Goal: Information Seeking & Learning: Learn about a topic

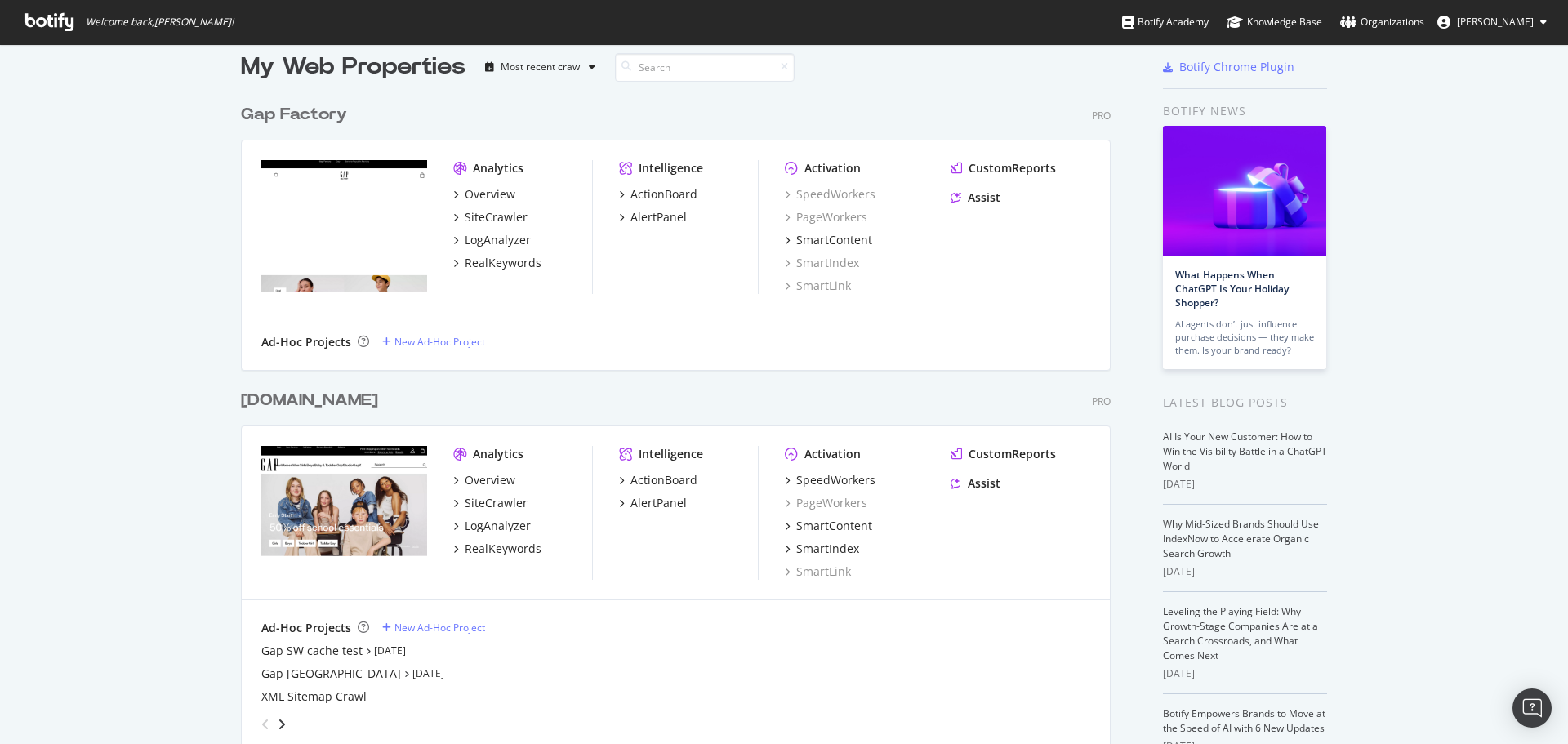
scroll to position [82, 0]
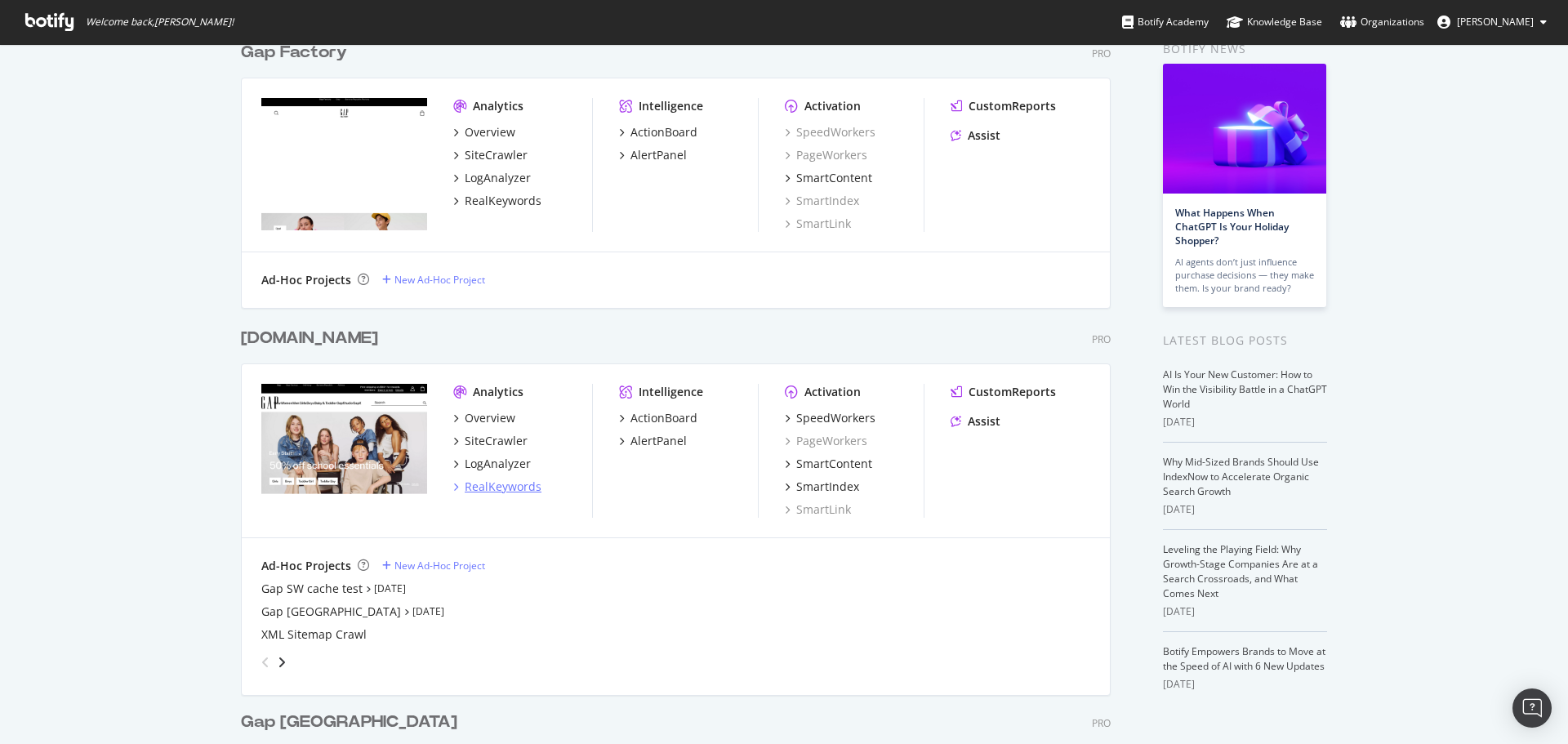
click at [523, 489] on div "RealKeywords" at bounding box center [503, 487] width 77 height 17
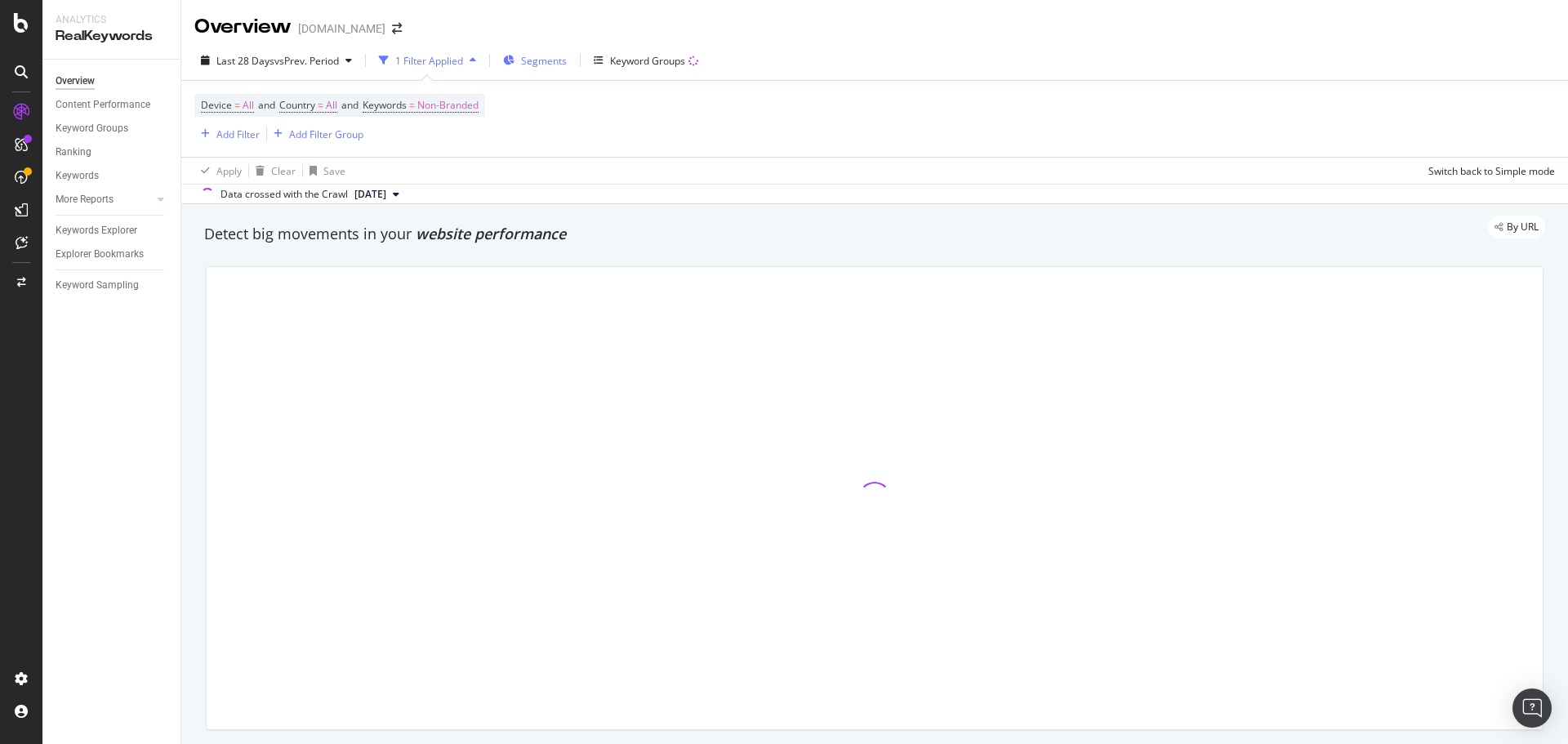
click at [535, 61] on span "Segments" at bounding box center [544, 60] width 46 height 14
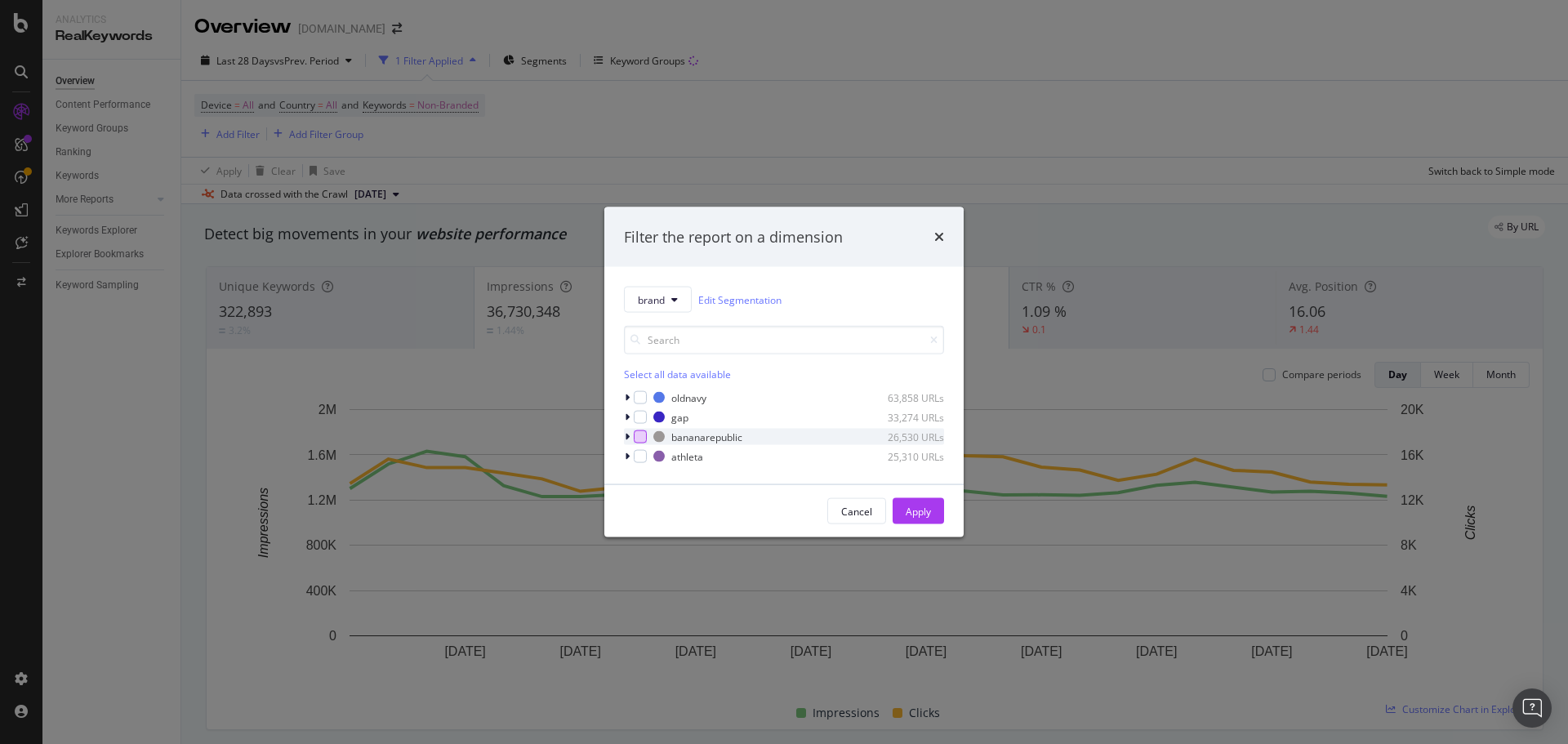
click at [639, 435] on div "modal" at bounding box center [640, 437] width 13 height 13
click at [922, 509] on div "Apply" at bounding box center [918, 511] width 25 height 14
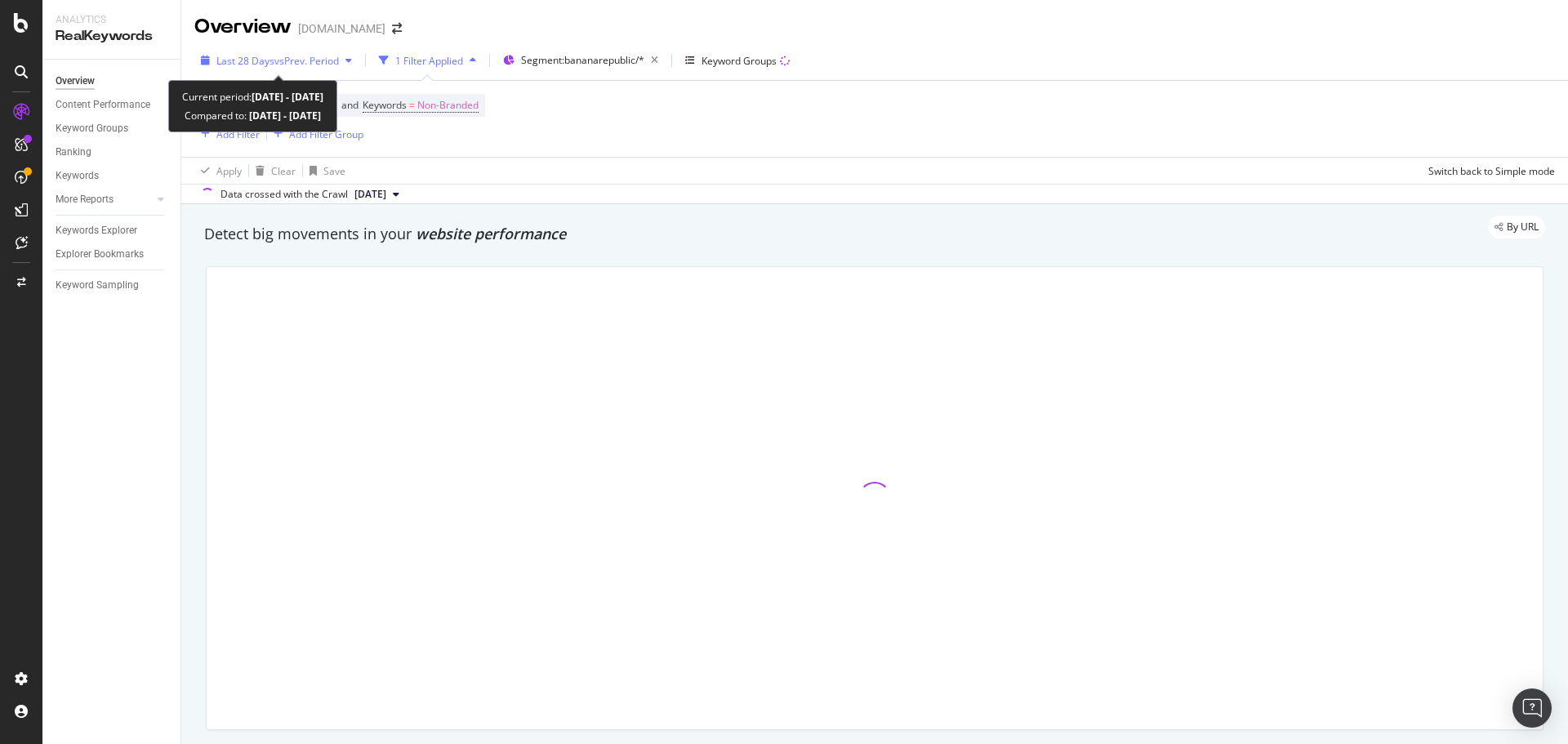
click at [320, 54] on span "vs Prev. Period" at bounding box center [306, 60] width 64 height 14
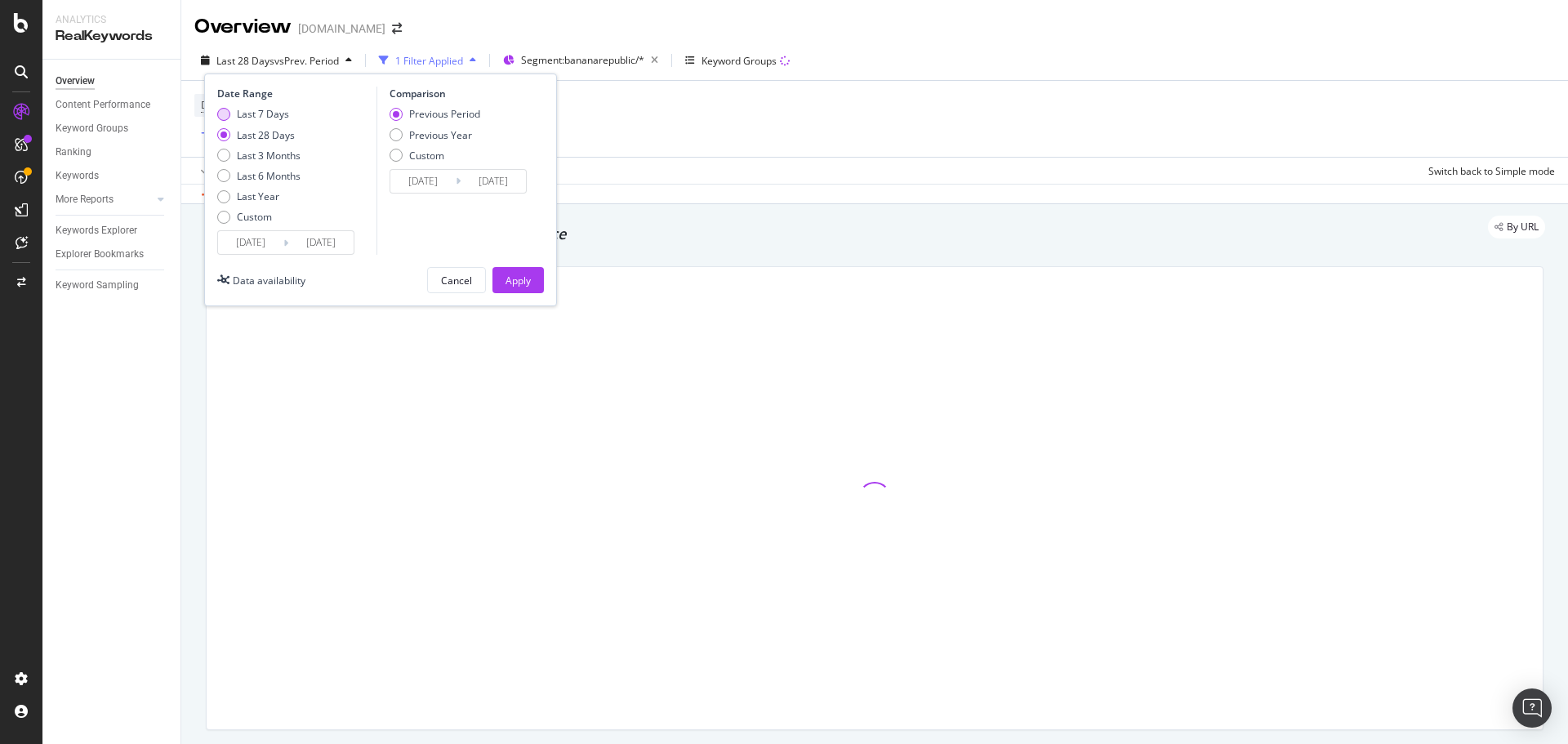
click at [267, 118] on div "Last 7 Days" at bounding box center [263, 114] width 52 height 14
type input "[DATE]"
drag, startPoint x: 423, startPoint y: 134, endPoint x: 569, endPoint y: 243, distance: 182.2
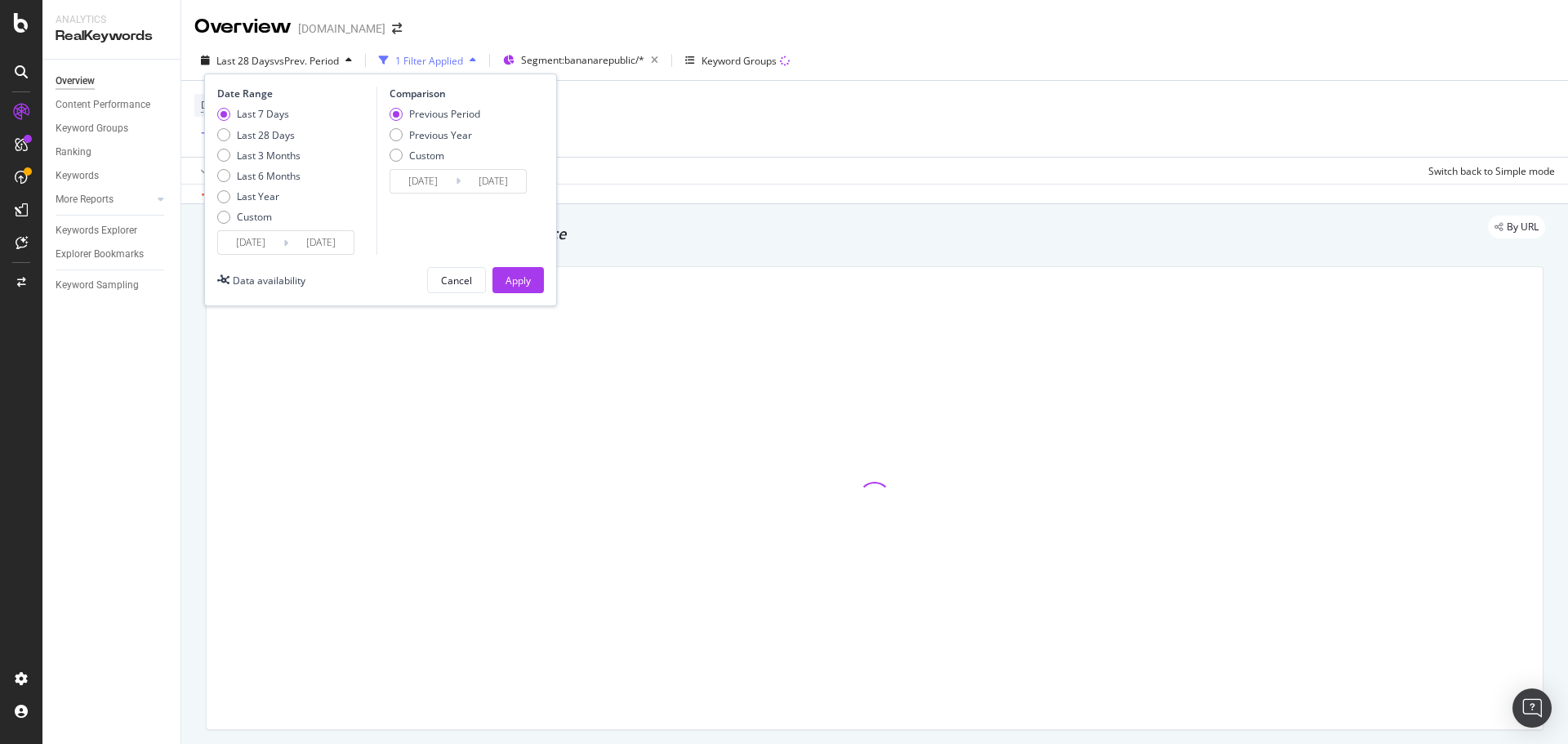
click at [424, 134] on div "Previous Year" at bounding box center [440, 135] width 63 height 14
type input "[DATE]"
click at [518, 280] on div "Apply" at bounding box center [518, 280] width 25 height 14
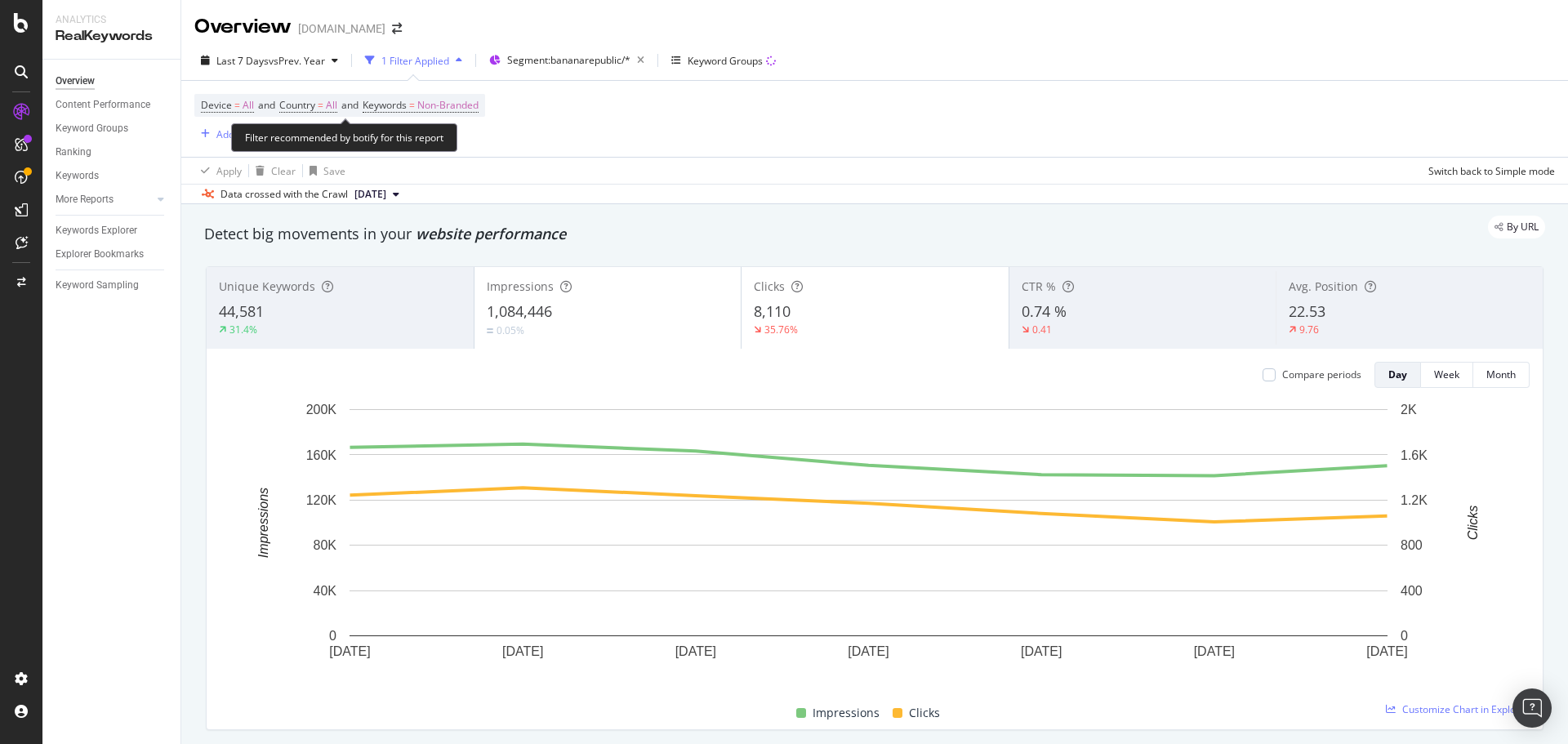
drag, startPoint x: 393, startPoint y: 100, endPoint x: 427, endPoint y: 146, distance: 57.2
click at [394, 100] on span "Keywords" at bounding box center [384, 105] width 44 height 14
click at [423, 149] on span "Non-Branded" at bounding box center [420, 143] width 68 height 14
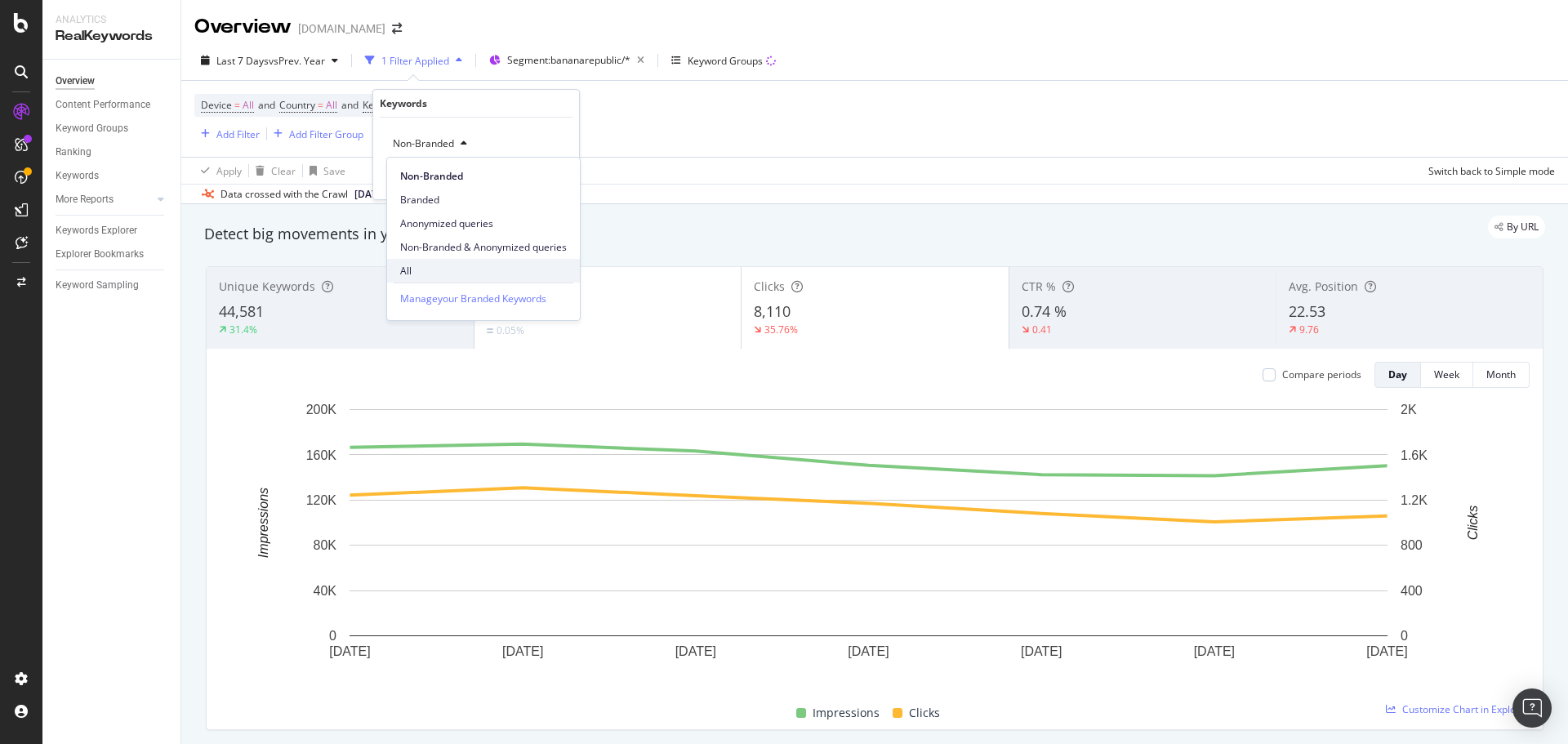
click at [440, 261] on div "All" at bounding box center [484, 270] width 192 height 23
drag, startPoint x: 546, startPoint y: 183, endPoint x: 230, endPoint y: 200, distance: 316.5
click at [546, 183] on div "Apply" at bounding box center [553, 178] width 25 height 14
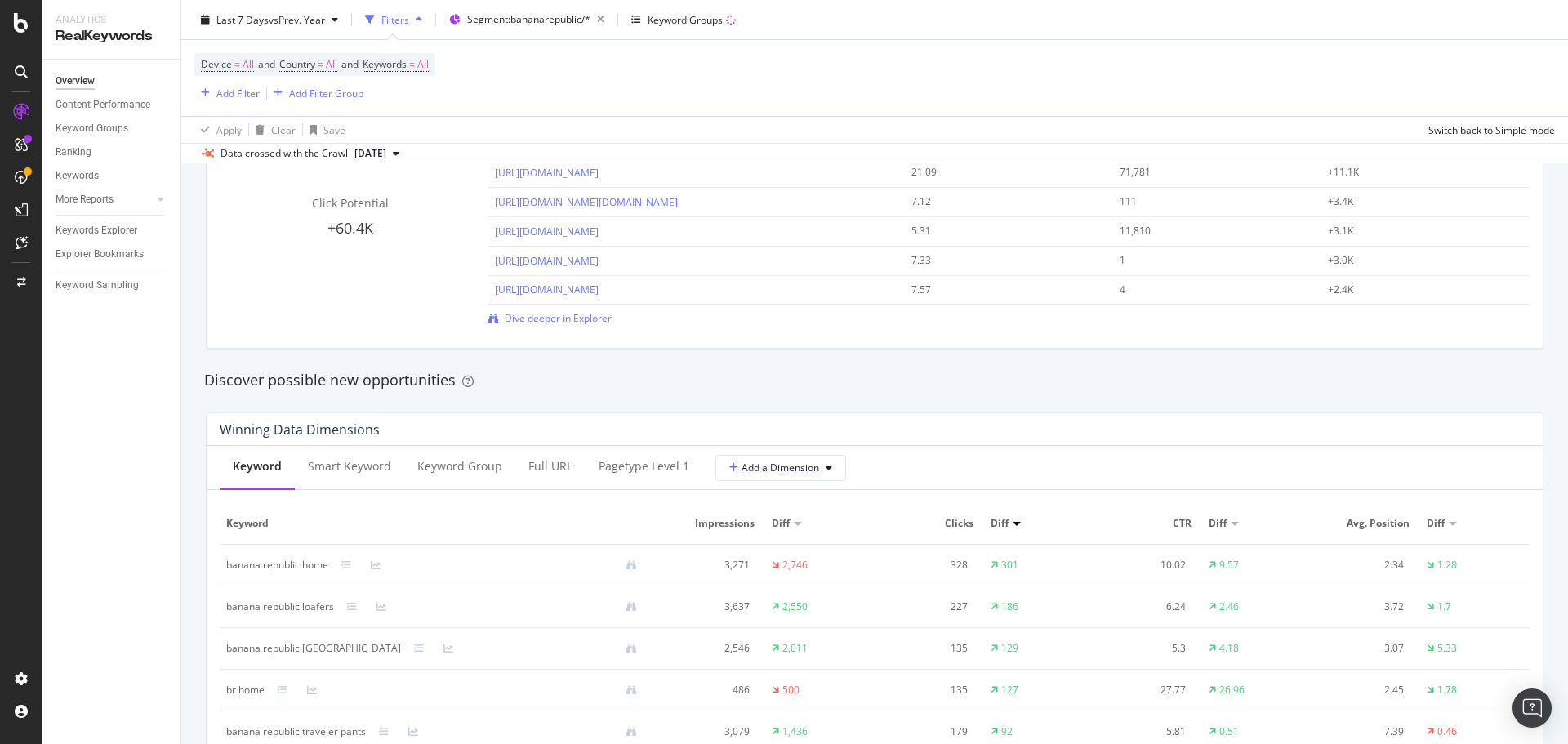
scroll to position [1257, 0]
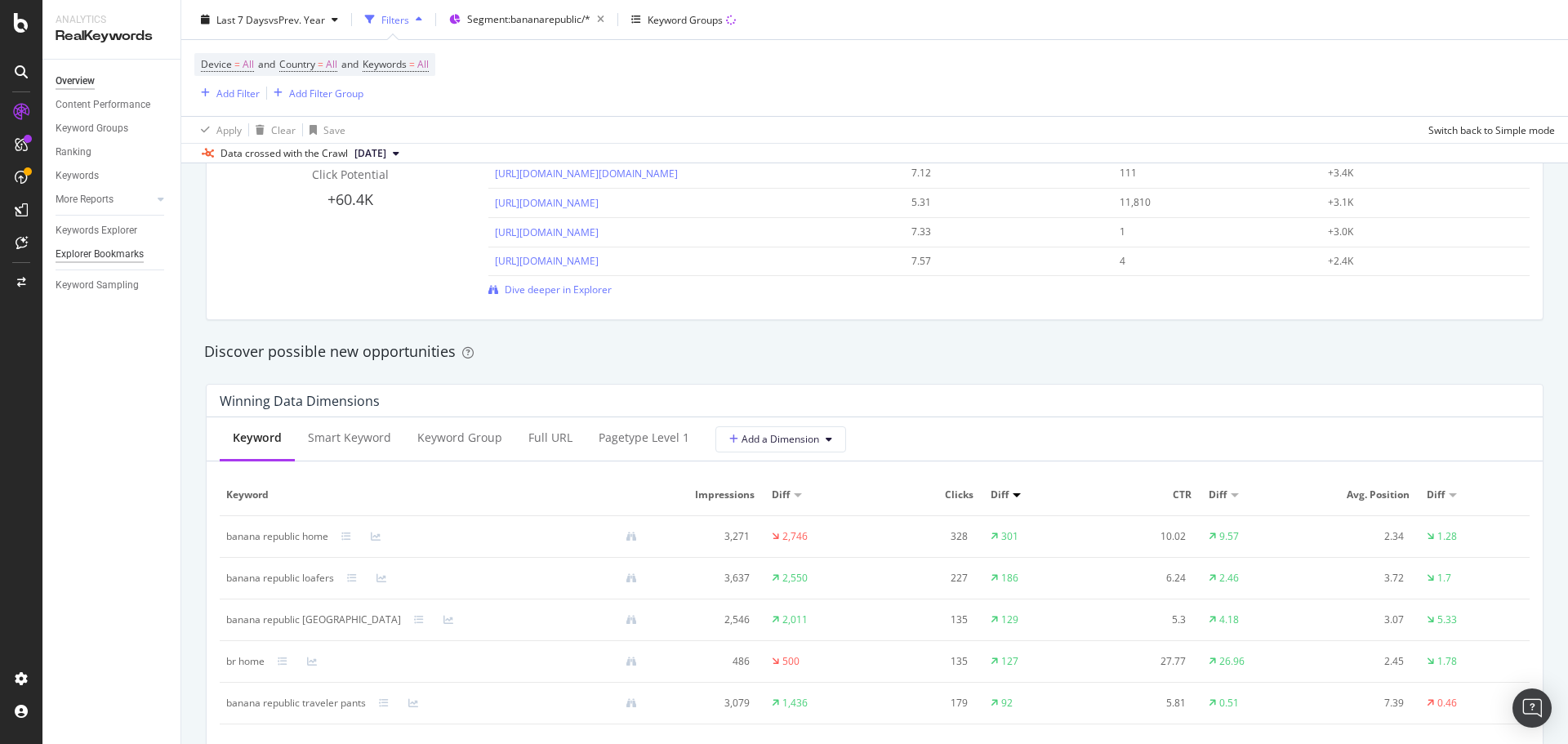
click at [95, 247] on div "Explorer Bookmarks" at bounding box center [99, 254] width 88 height 17
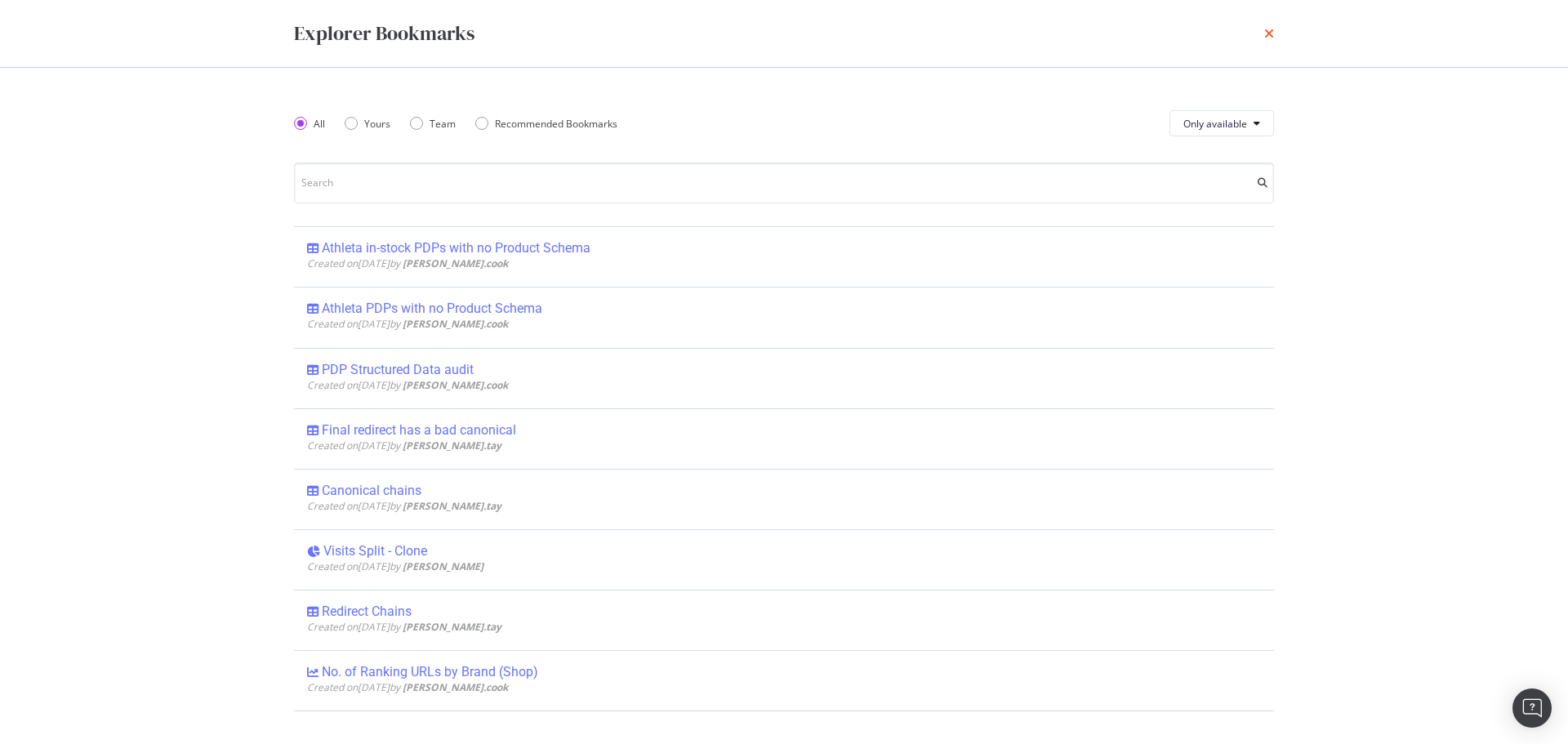
click at [1269, 32] on icon "times" at bounding box center [1269, 33] width 10 height 13
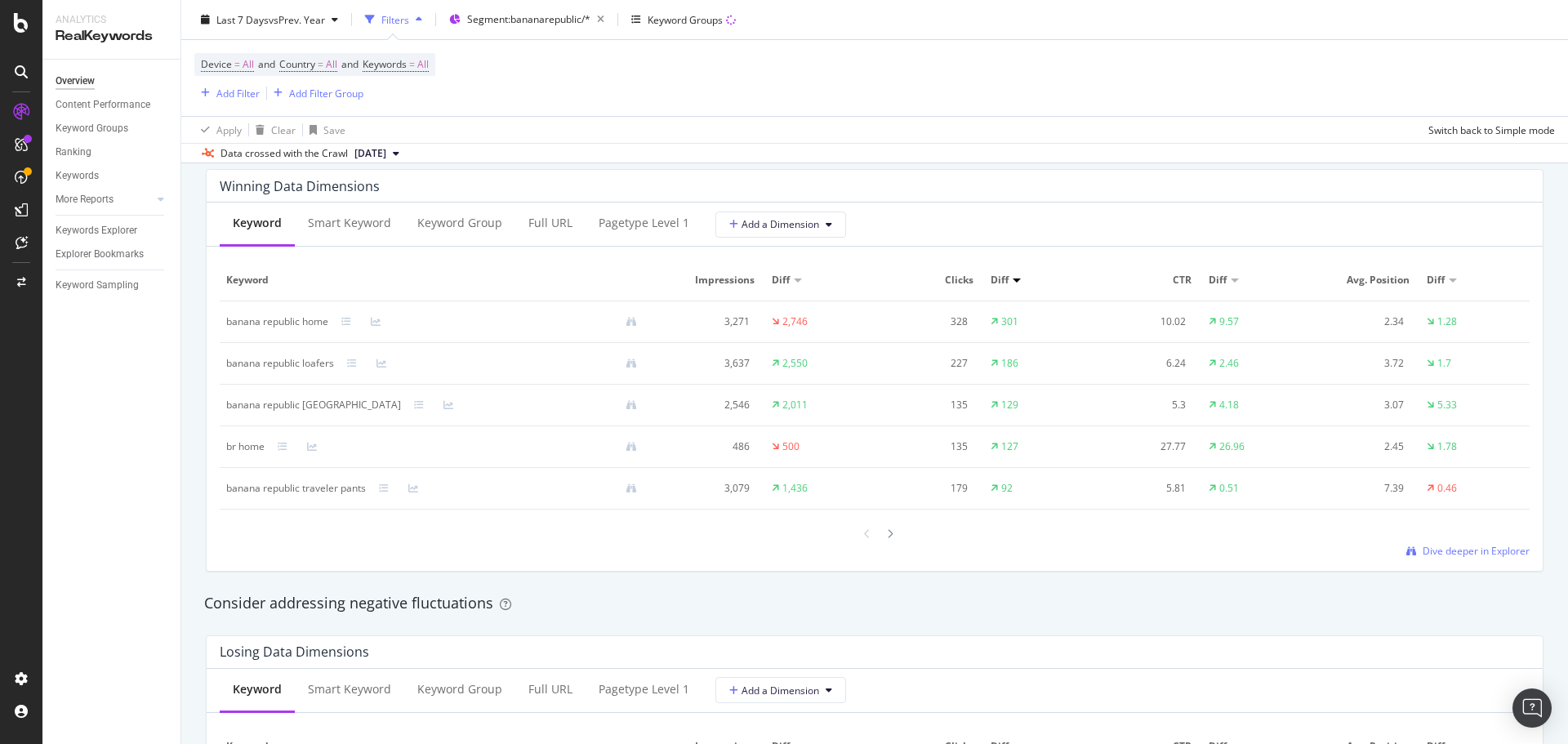
scroll to position [1552, 0]
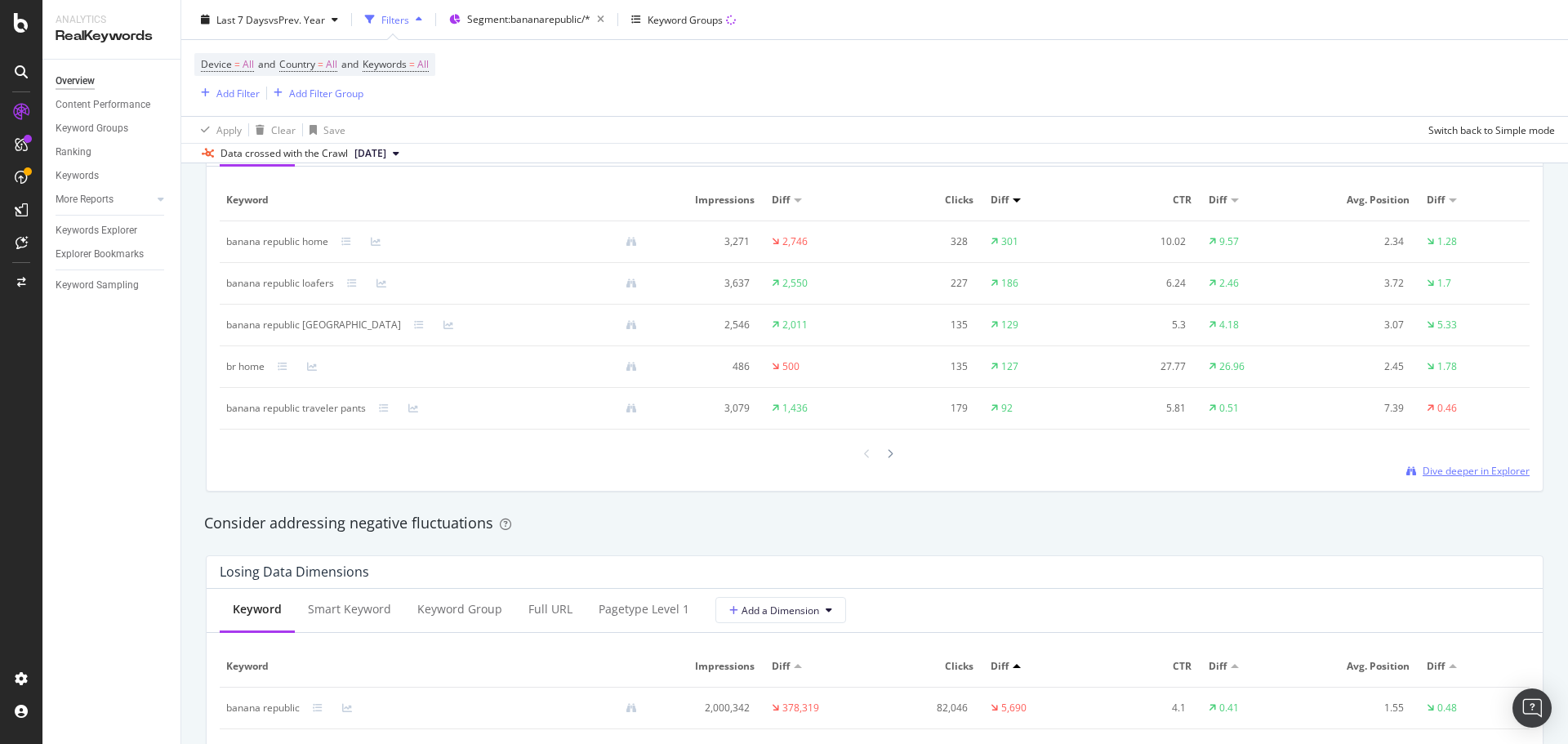
click at [1468, 469] on span "Dive deeper in Explorer" at bounding box center [1476, 470] width 107 height 14
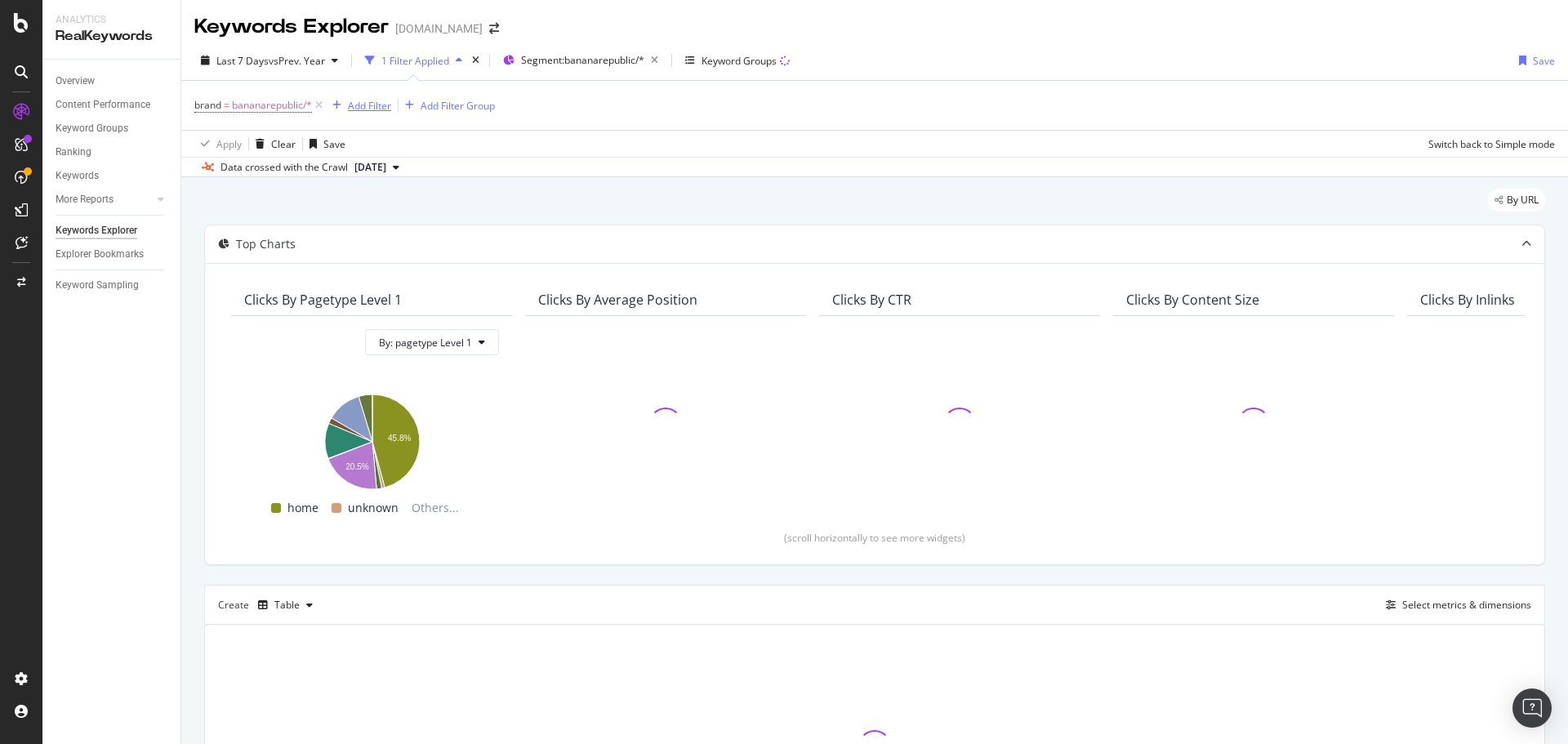
click at [364, 102] on div "Add Filter" at bounding box center [370, 105] width 44 height 14
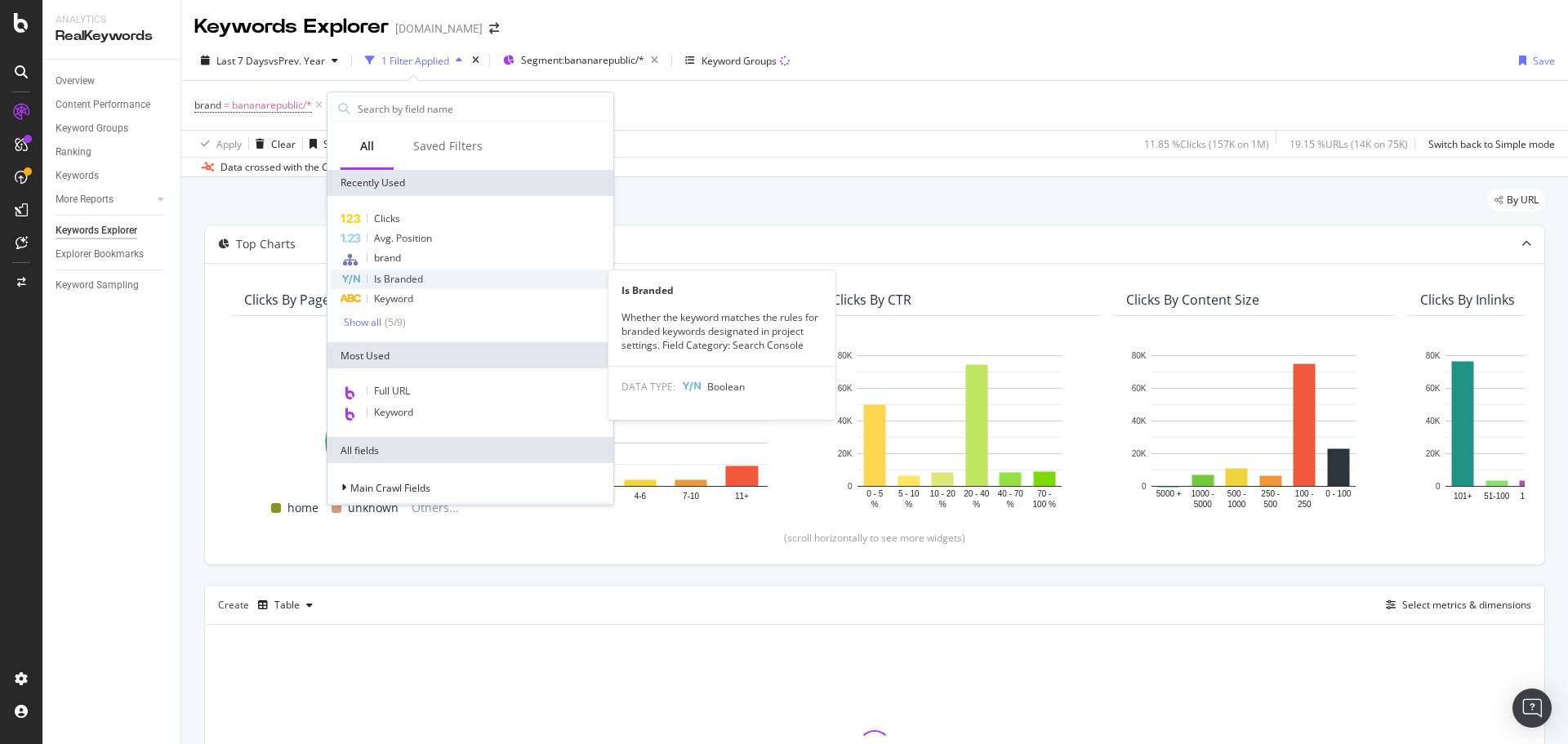
click at [462, 275] on div "Is Branded" at bounding box center [470, 279] width 279 height 19
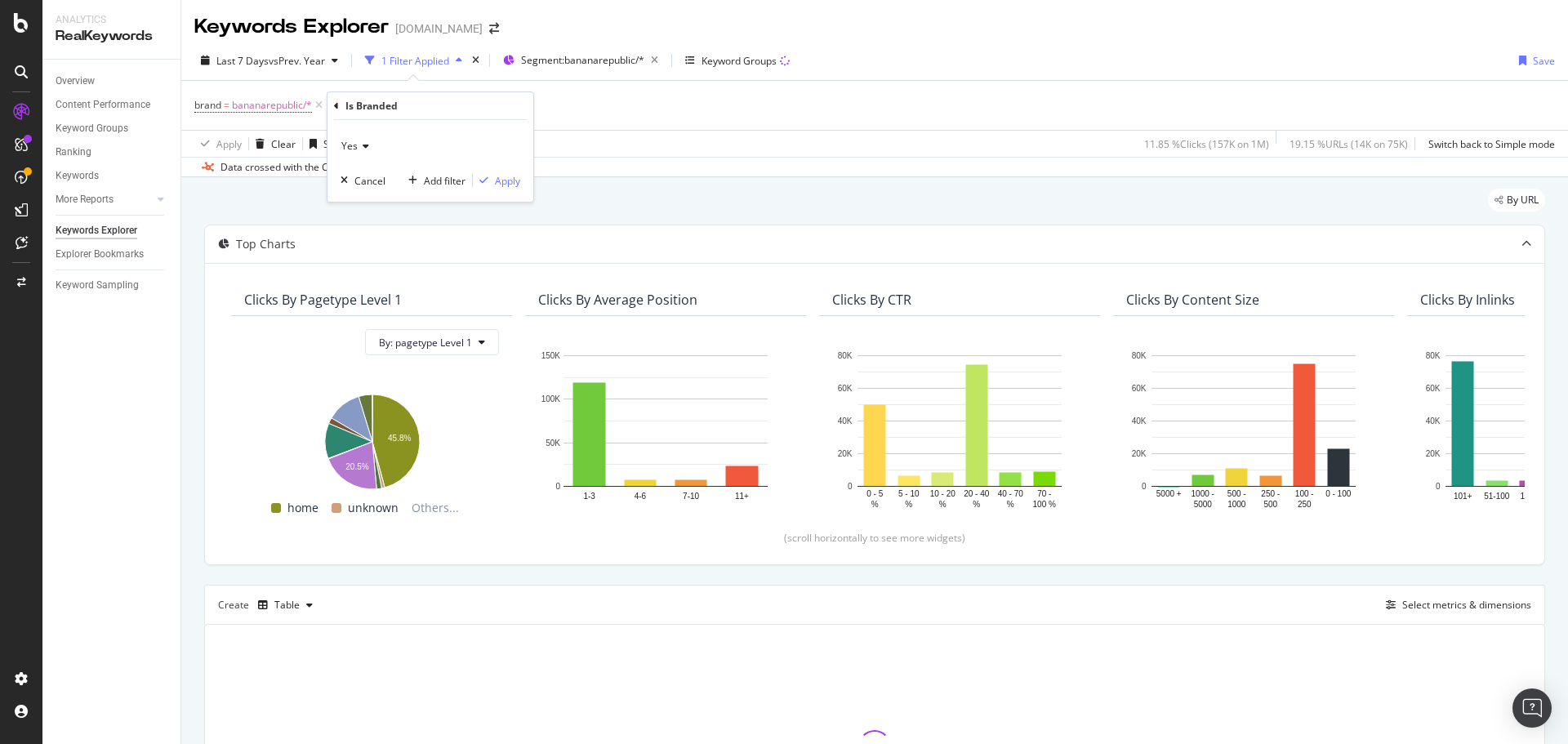
click at [356, 146] on span "Yes" at bounding box center [350, 146] width 17 height 14
click at [377, 207] on div "No" at bounding box center [432, 200] width 175 height 21
click at [501, 183] on div "Apply" at bounding box center [507, 181] width 25 height 14
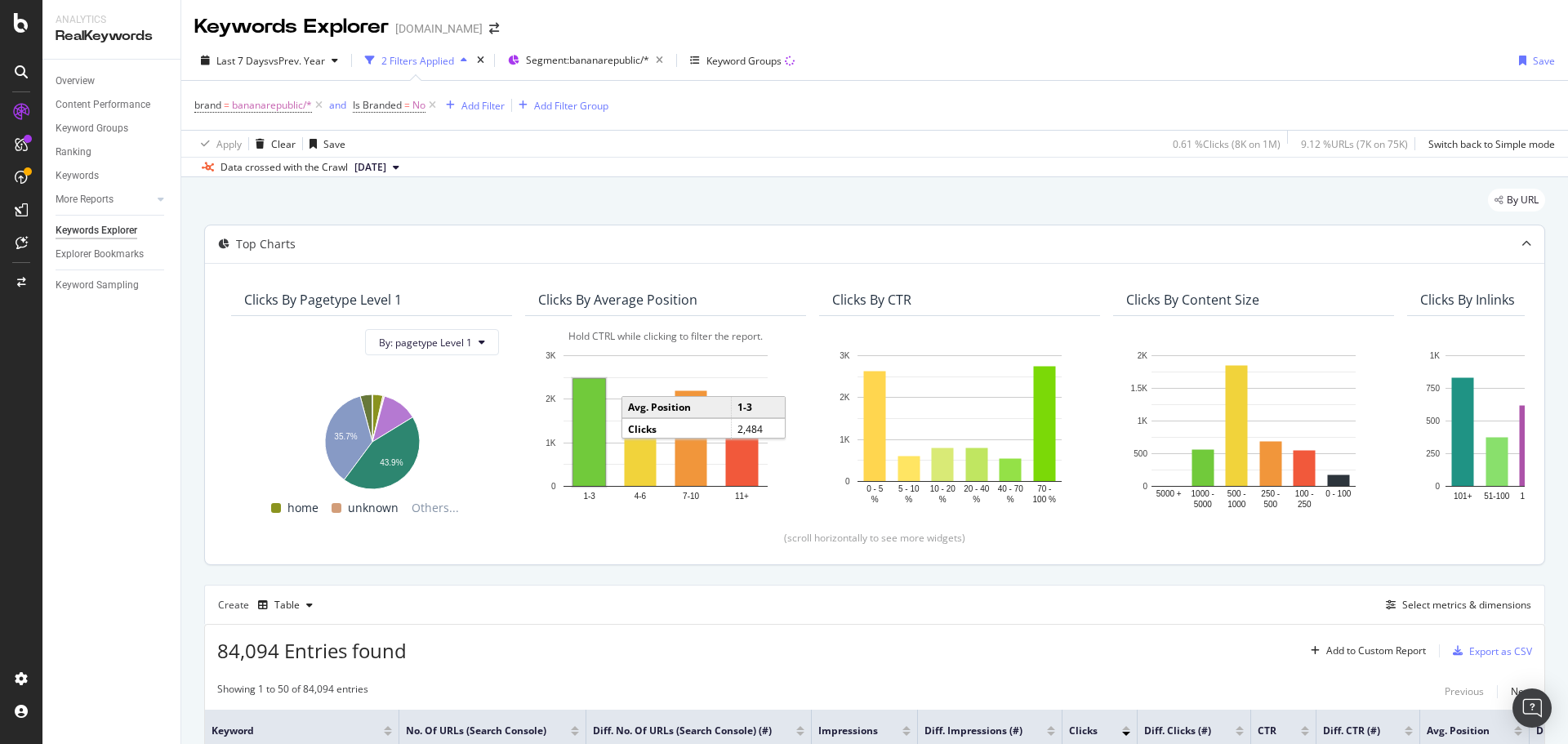
click at [590, 452] on rect "A chart." at bounding box center [589, 433] width 32 height 107
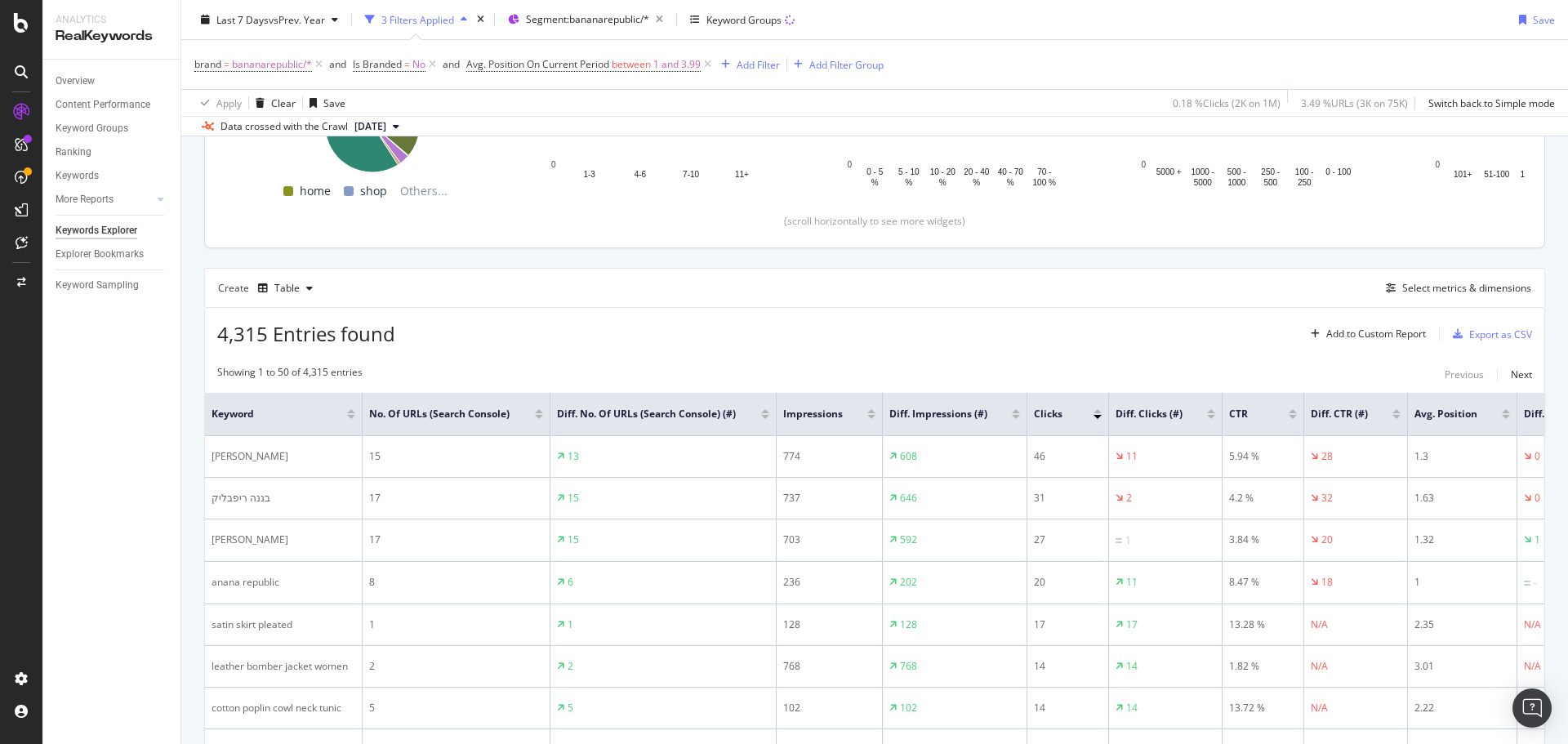
scroll to position [163, 0]
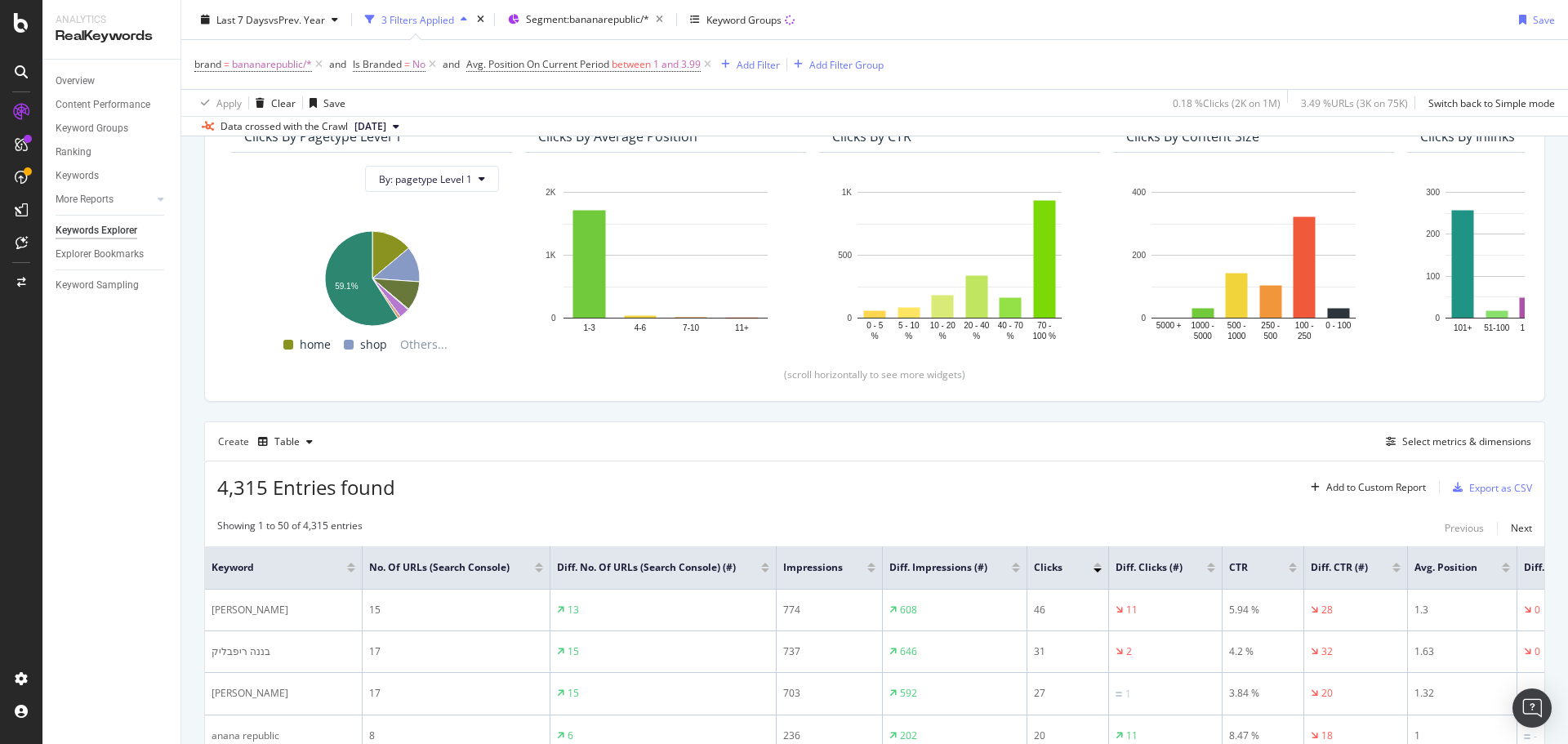
click at [1099, 567] on div at bounding box center [1098, 564] width 8 height 4
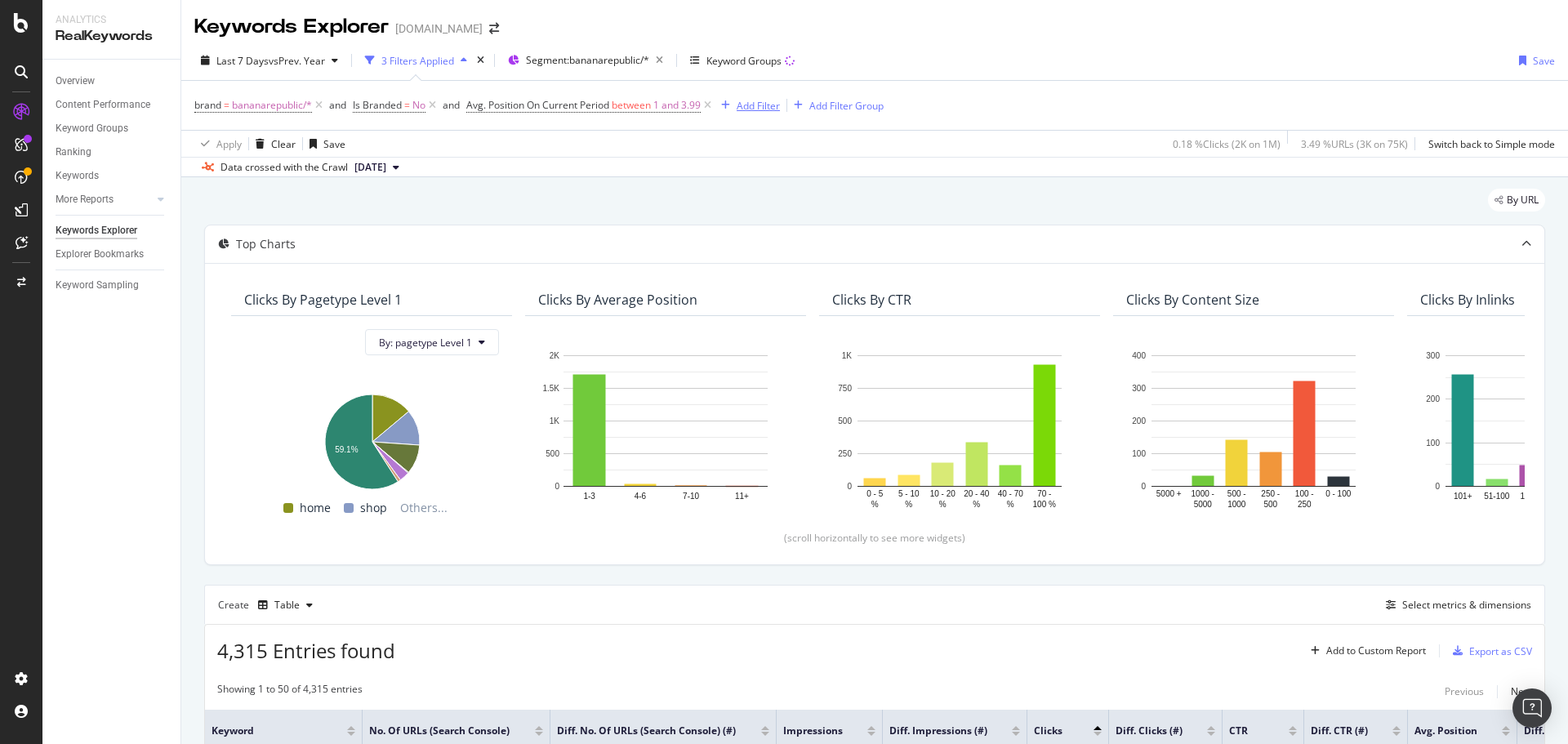
click at [758, 108] on div "Add Filter" at bounding box center [758, 105] width 44 height 14
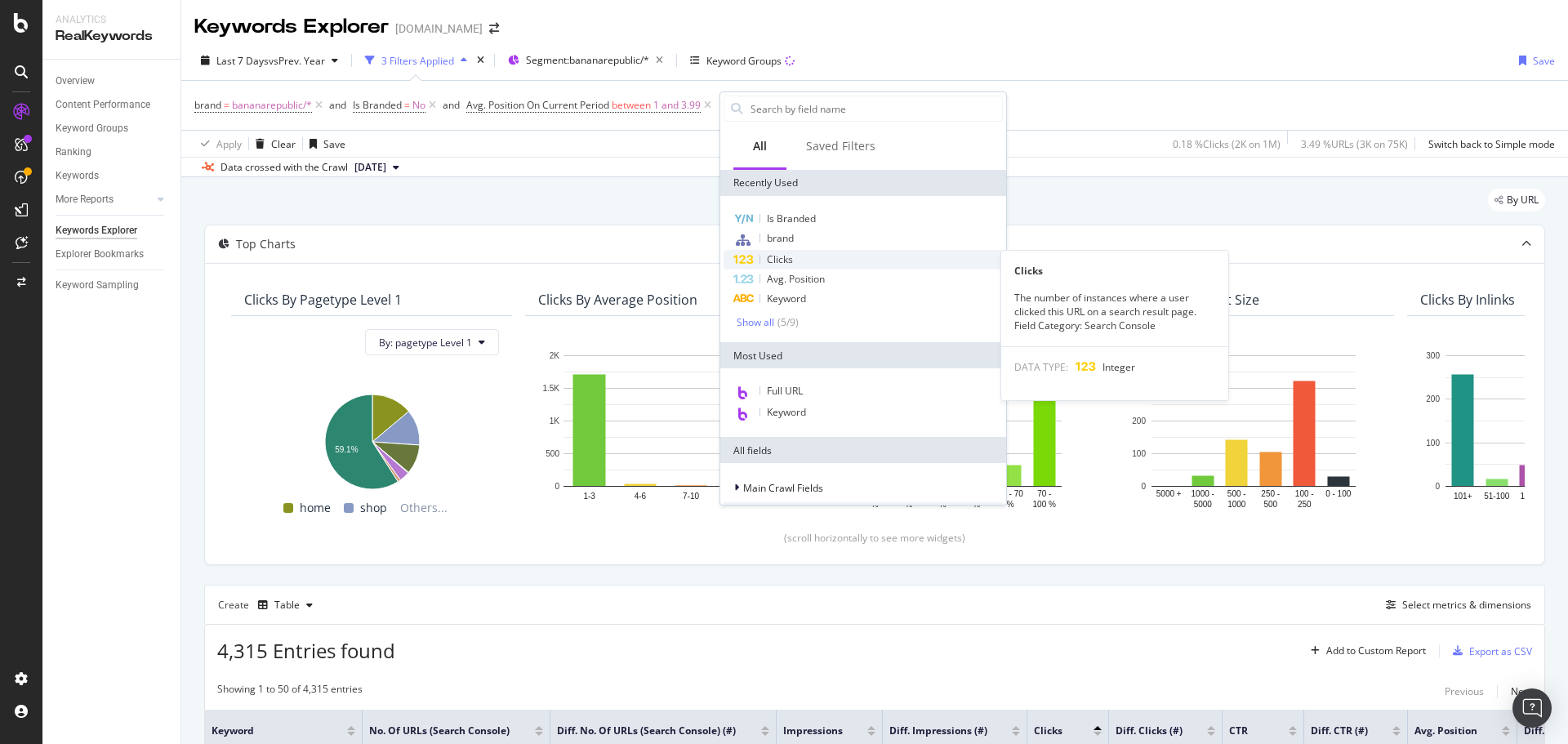
click at [819, 257] on div "Clicks" at bounding box center [863, 259] width 279 height 19
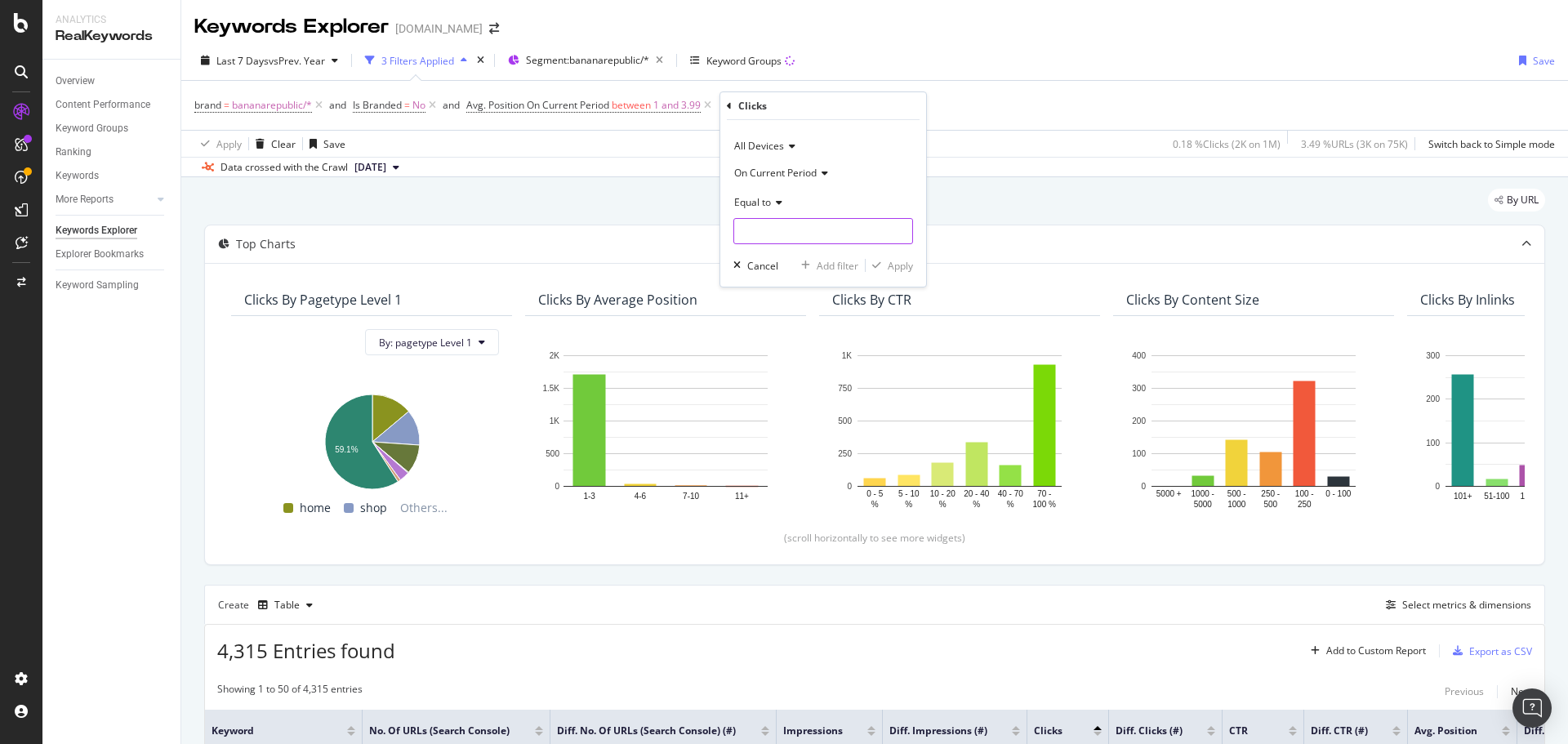
click at [812, 233] on input "number" at bounding box center [822, 231] width 180 height 26
click at [770, 204] on span "Equal to" at bounding box center [752, 202] width 37 height 14
click at [785, 324] on span "Greater than" at bounding box center [771, 321] width 59 height 14
click at [782, 240] on input "number" at bounding box center [822, 231] width 180 height 26
type input "1"
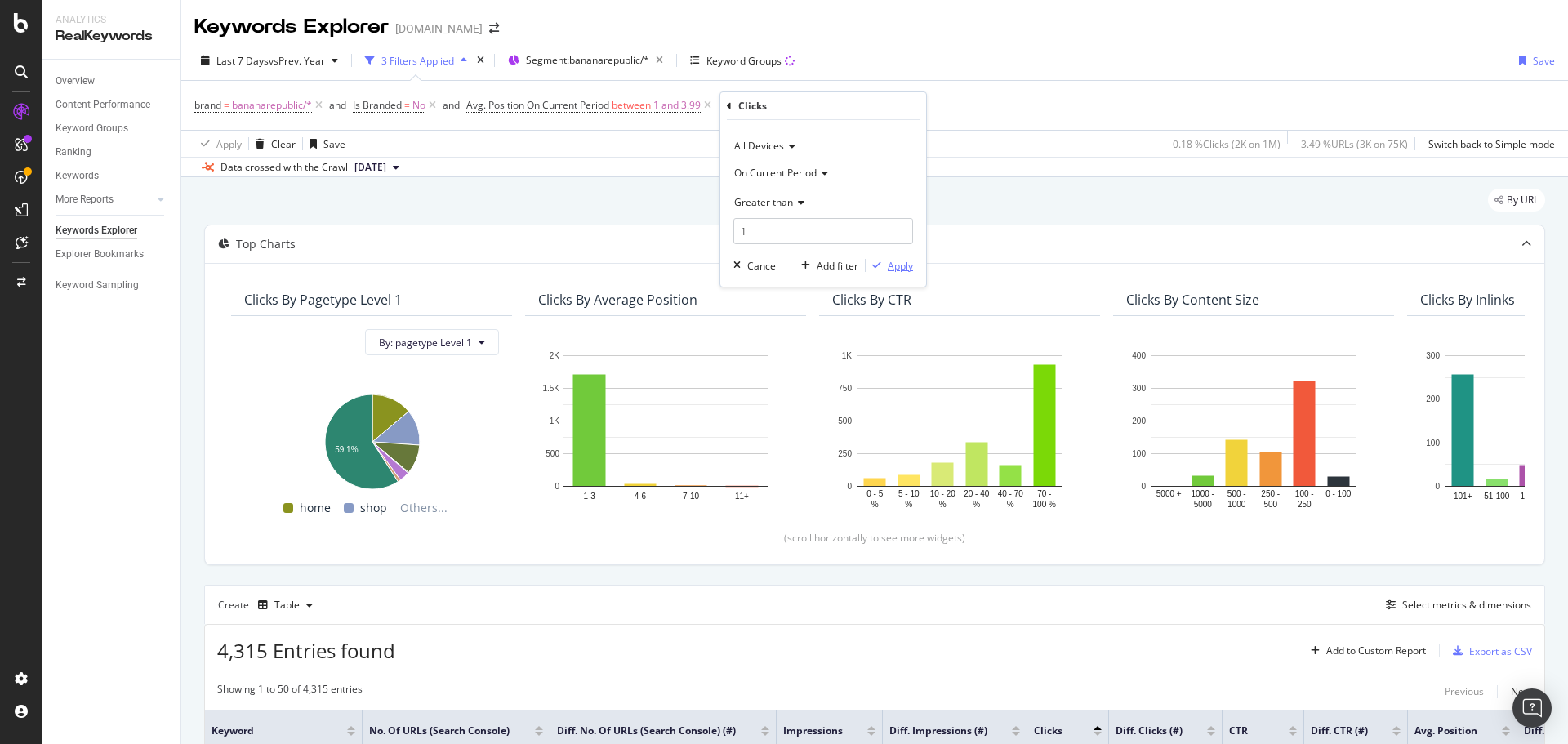
click at [910, 265] on div "Apply" at bounding box center [900, 265] width 25 height 14
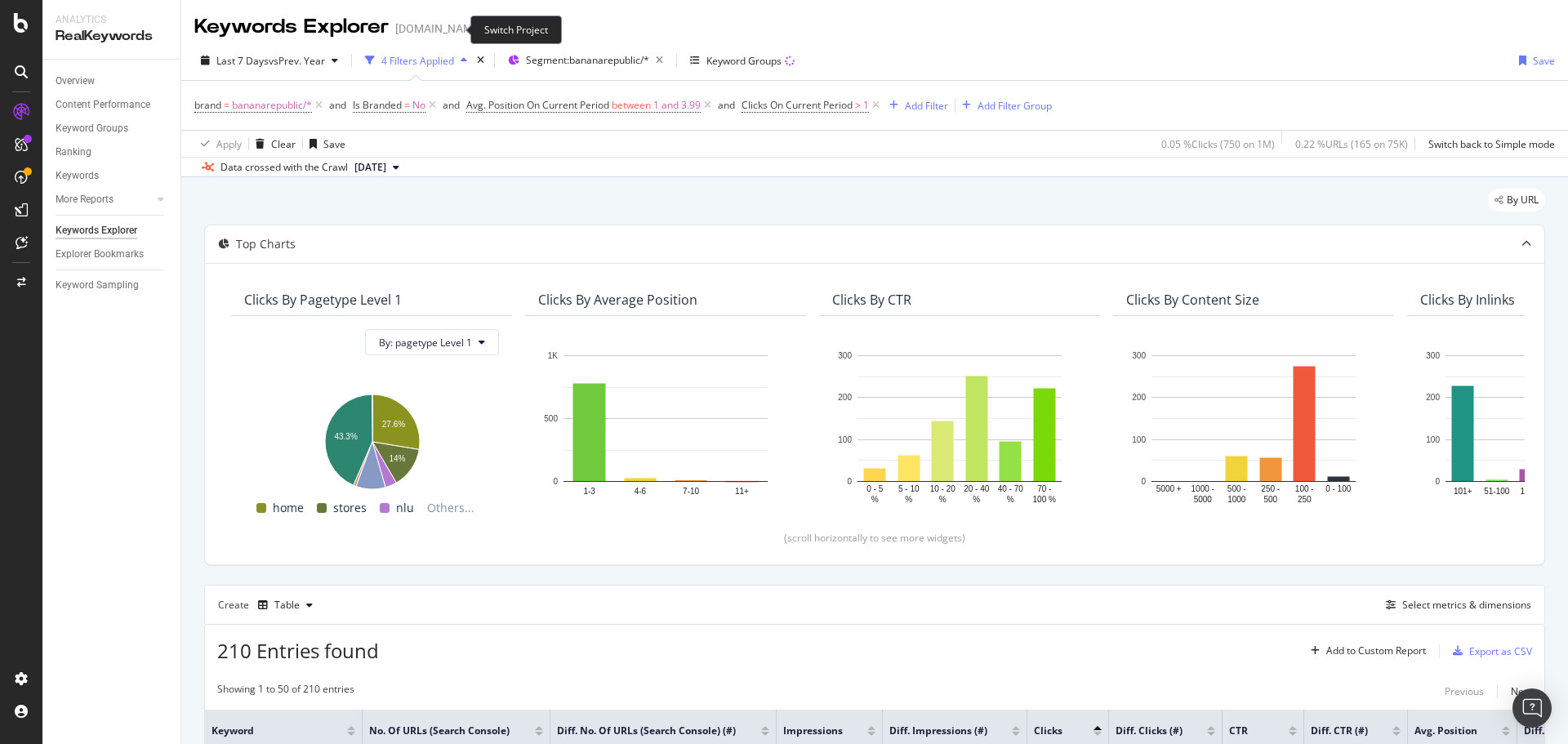
click at [489, 25] on icon "arrow-right-arrow-left" at bounding box center [494, 28] width 10 height 12
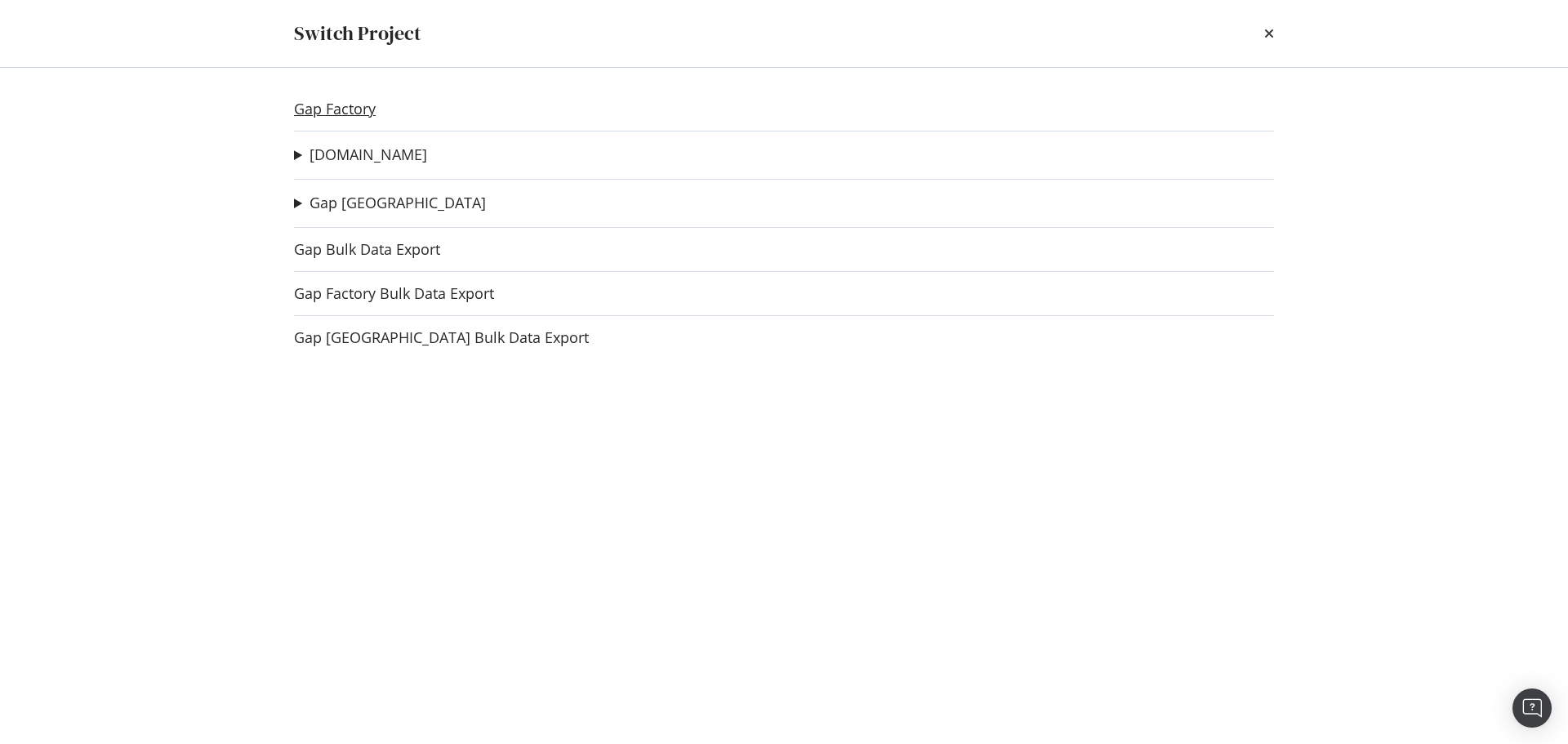
click at [339, 115] on link "Gap Factory" at bounding box center [335, 109] width 82 height 17
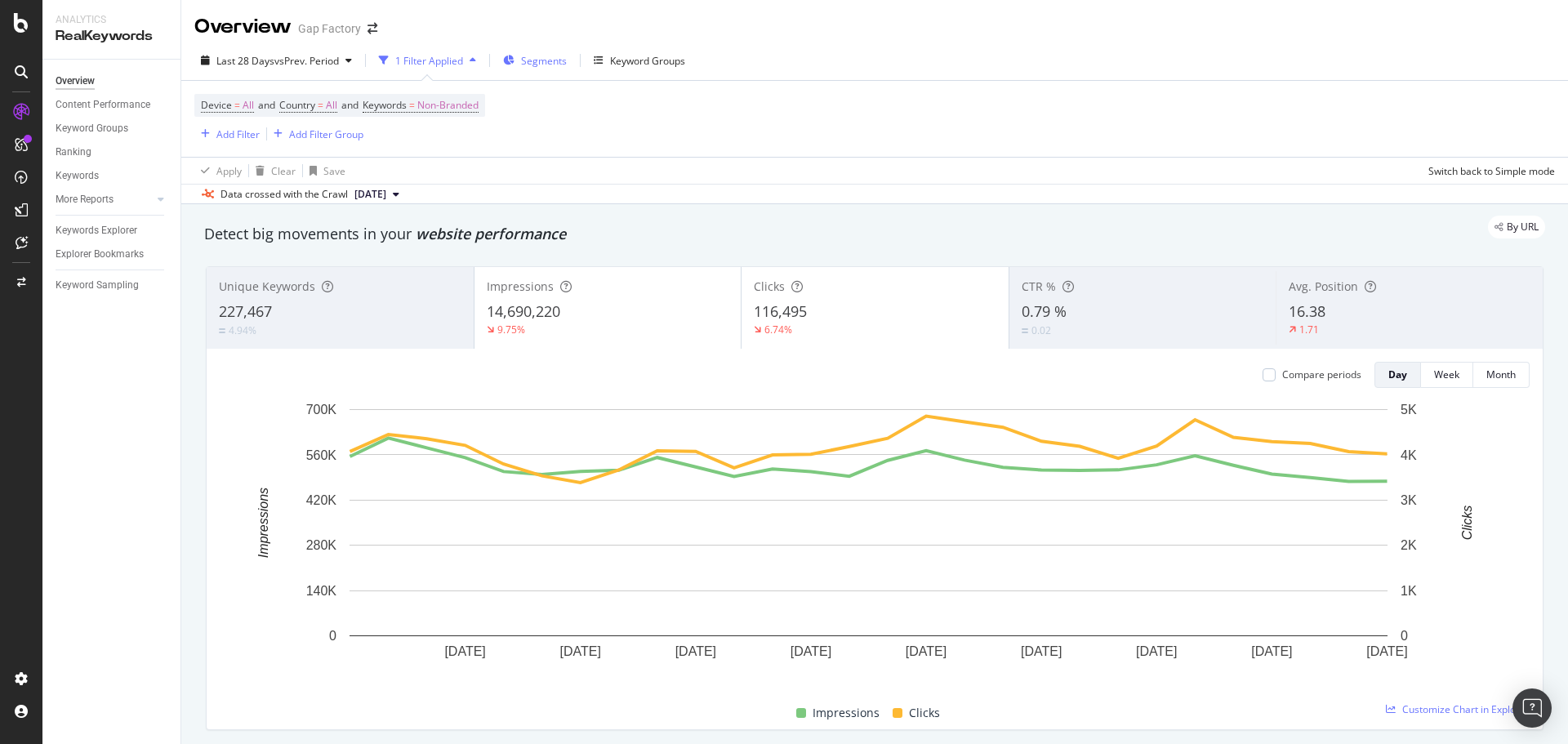
click at [510, 63] on icon "button" at bounding box center [509, 60] width 12 height 10
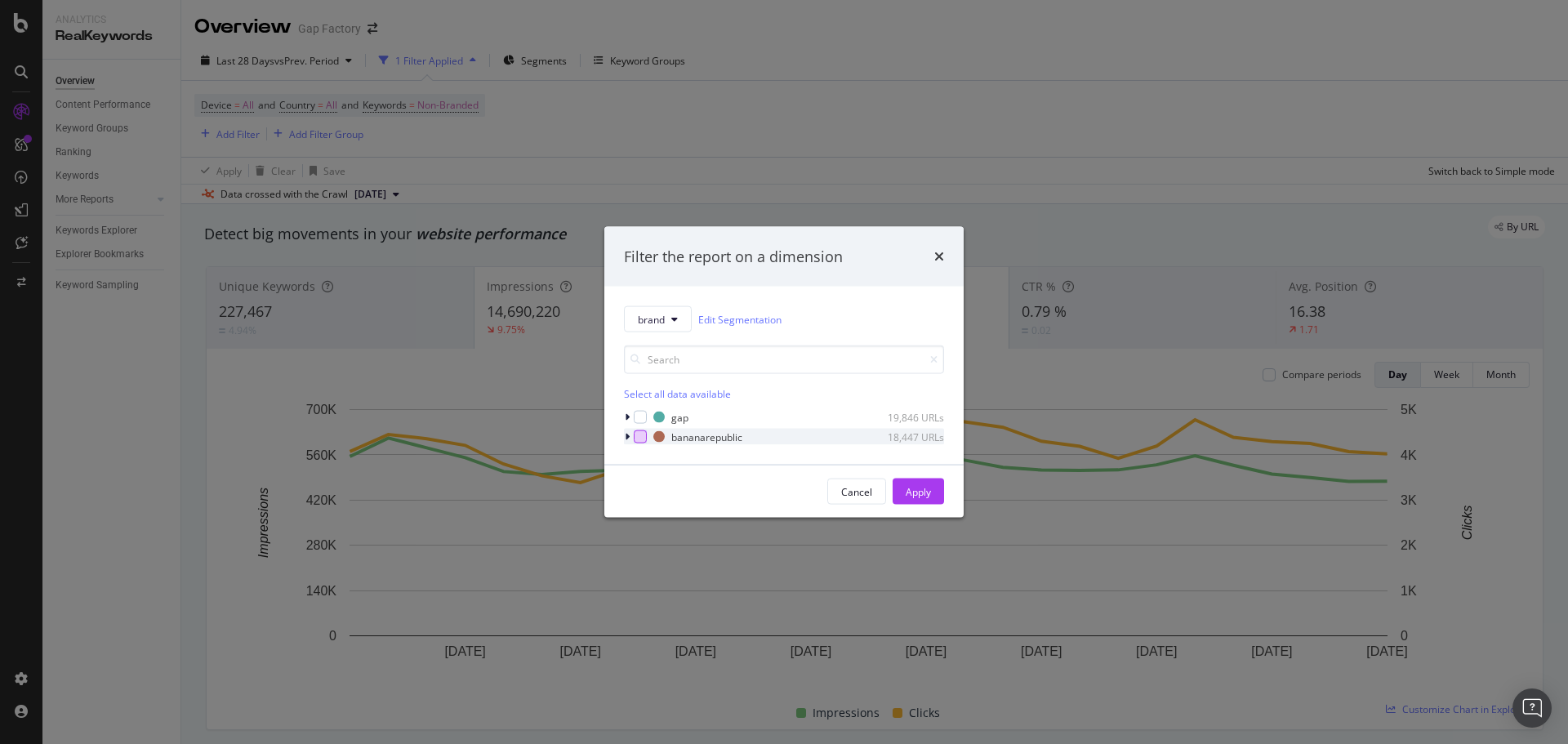
click at [642, 434] on div "modal" at bounding box center [640, 437] width 13 height 13
click at [904, 486] on button "Apply" at bounding box center [918, 491] width 51 height 26
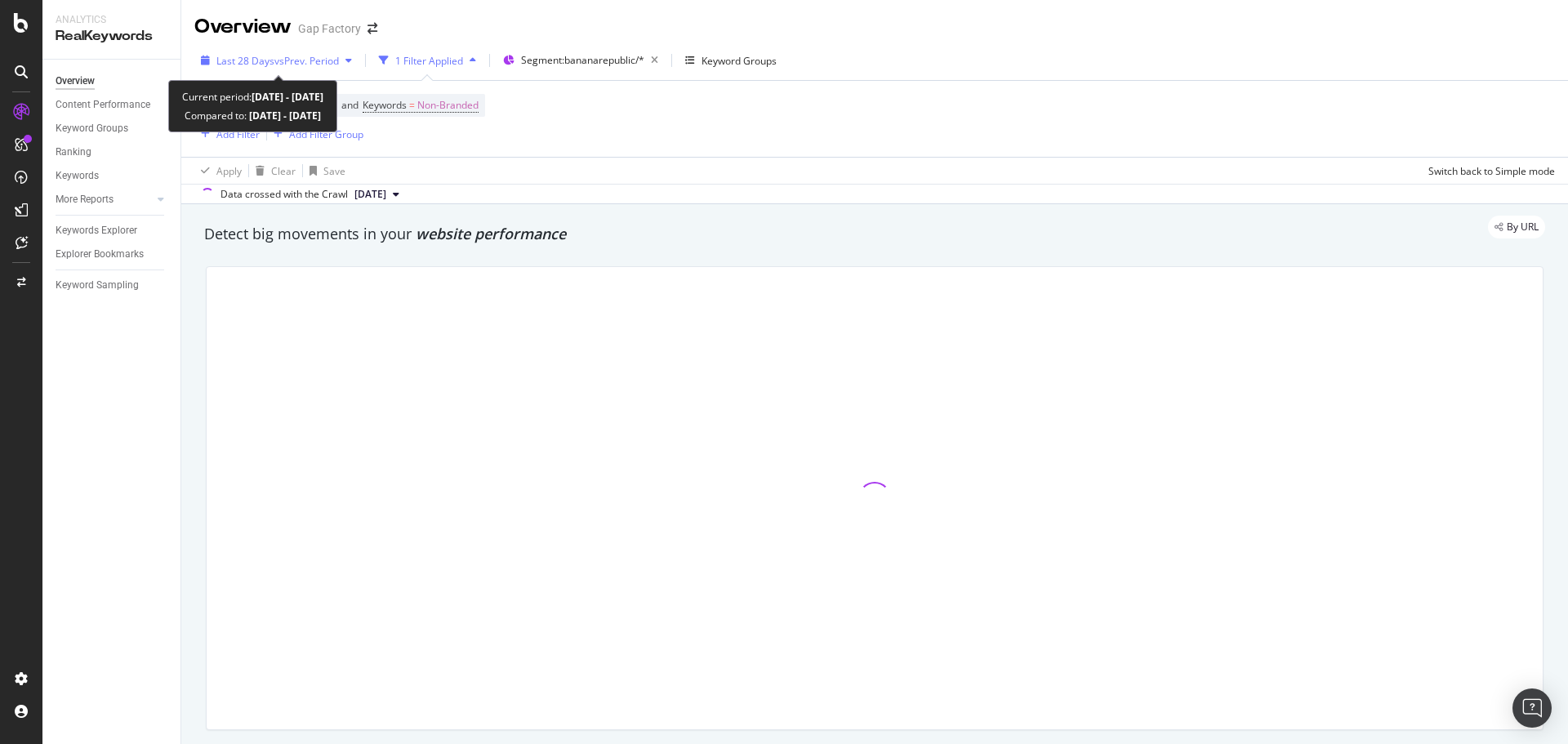
click at [297, 63] on span "vs Prev. Period" at bounding box center [306, 60] width 64 height 14
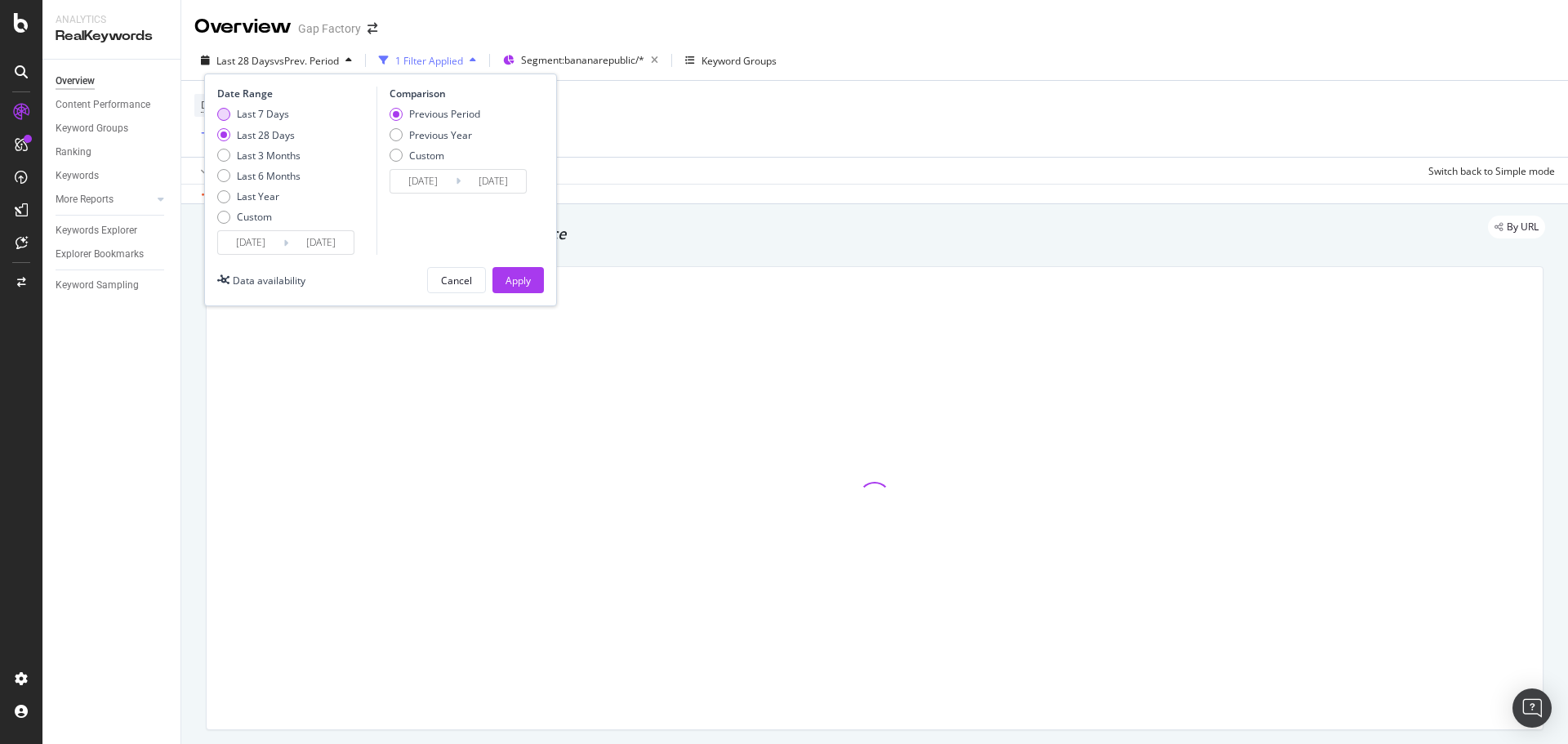
click at [231, 111] on div "Last 7 Days" at bounding box center [259, 114] width 84 height 14
type input "[DATE]"
click at [396, 134] on div "Previous Year" at bounding box center [396, 135] width 13 height 13
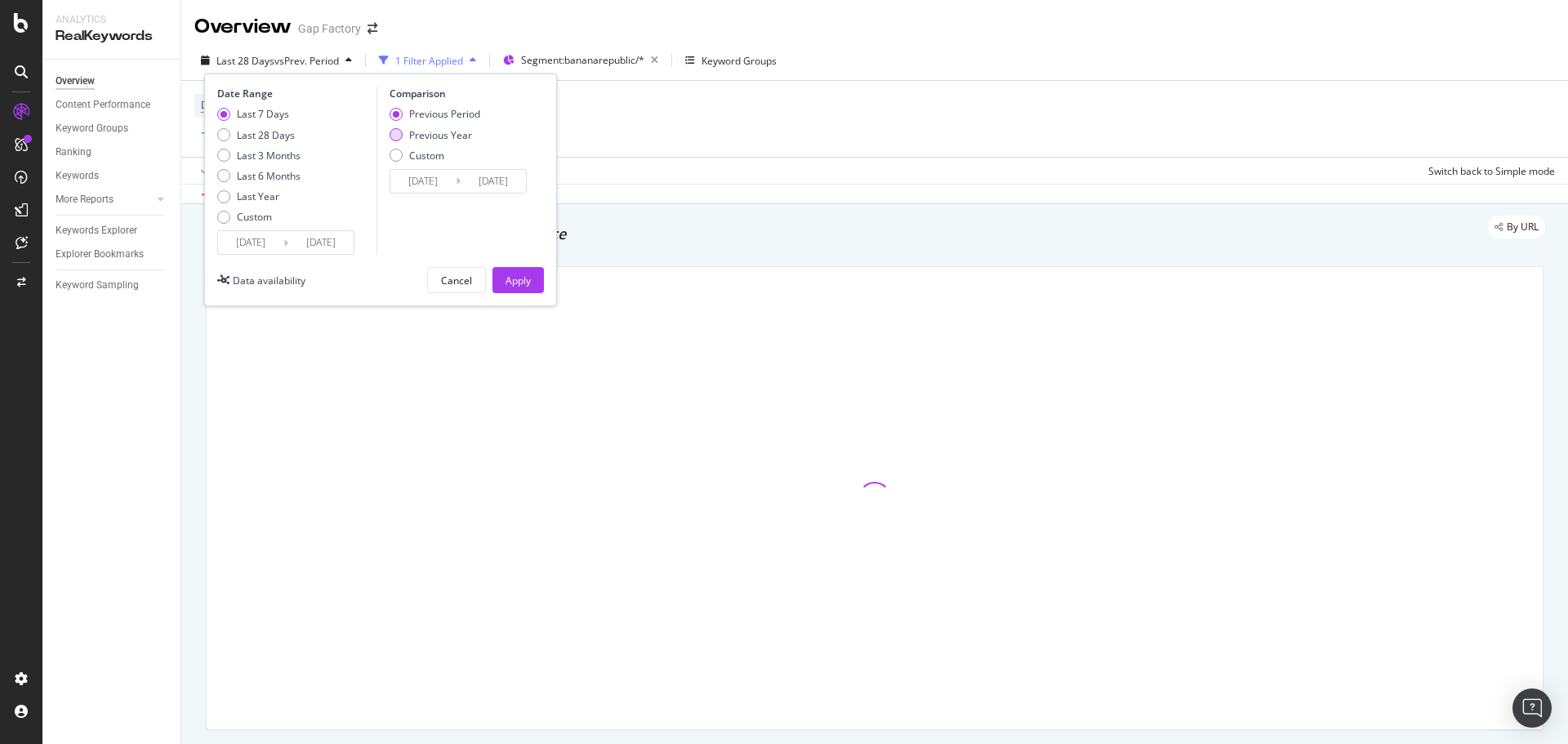
type input "[DATE]"
click at [534, 277] on button "Apply" at bounding box center [517, 280] width 51 height 26
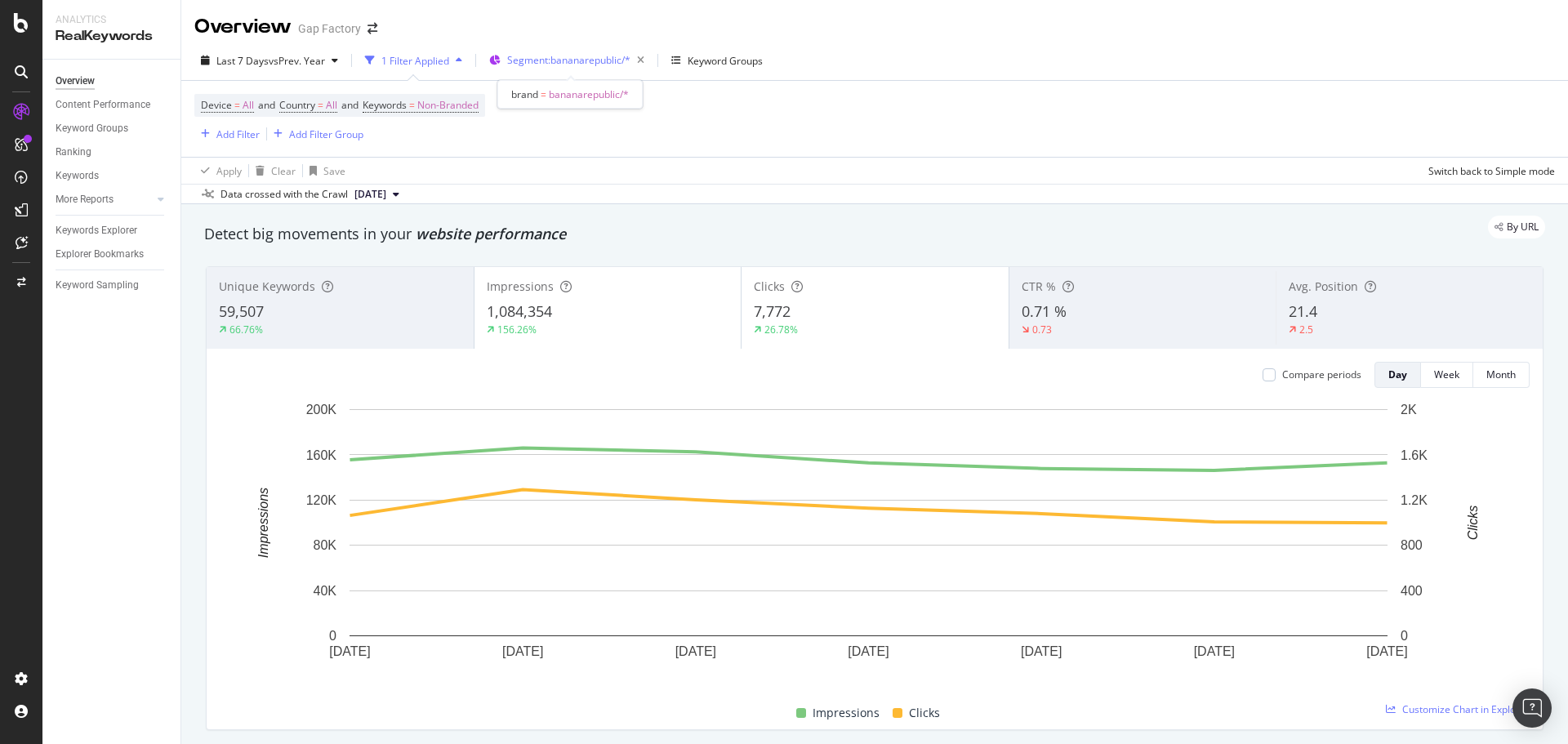
click at [587, 64] on span "Segment: bananarepublic/*" at bounding box center [568, 59] width 123 height 14
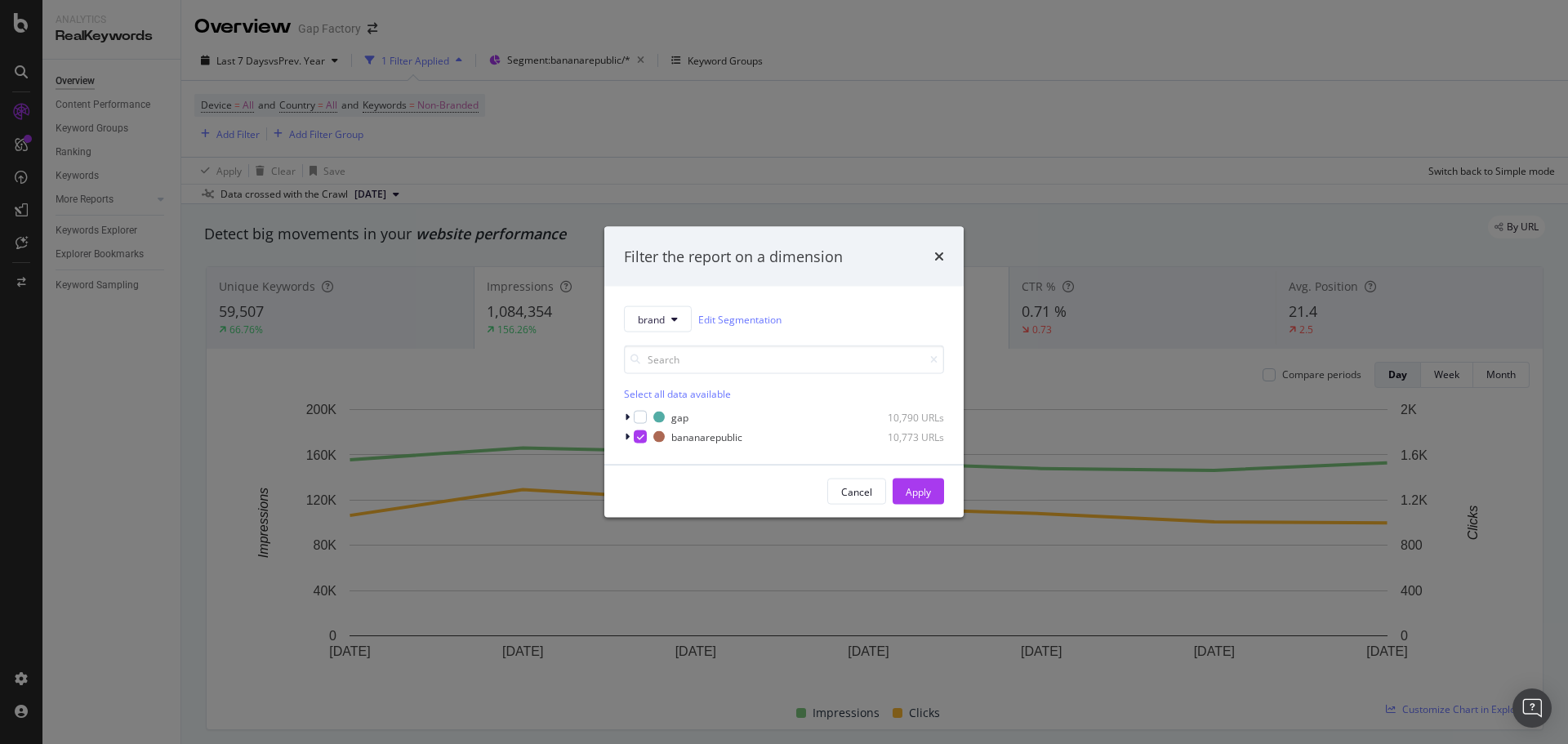
click at [995, 107] on div "Filter the report on a dimension brand Edit Segmentation Select all data availa…" at bounding box center [784, 372] width 1568 height 744
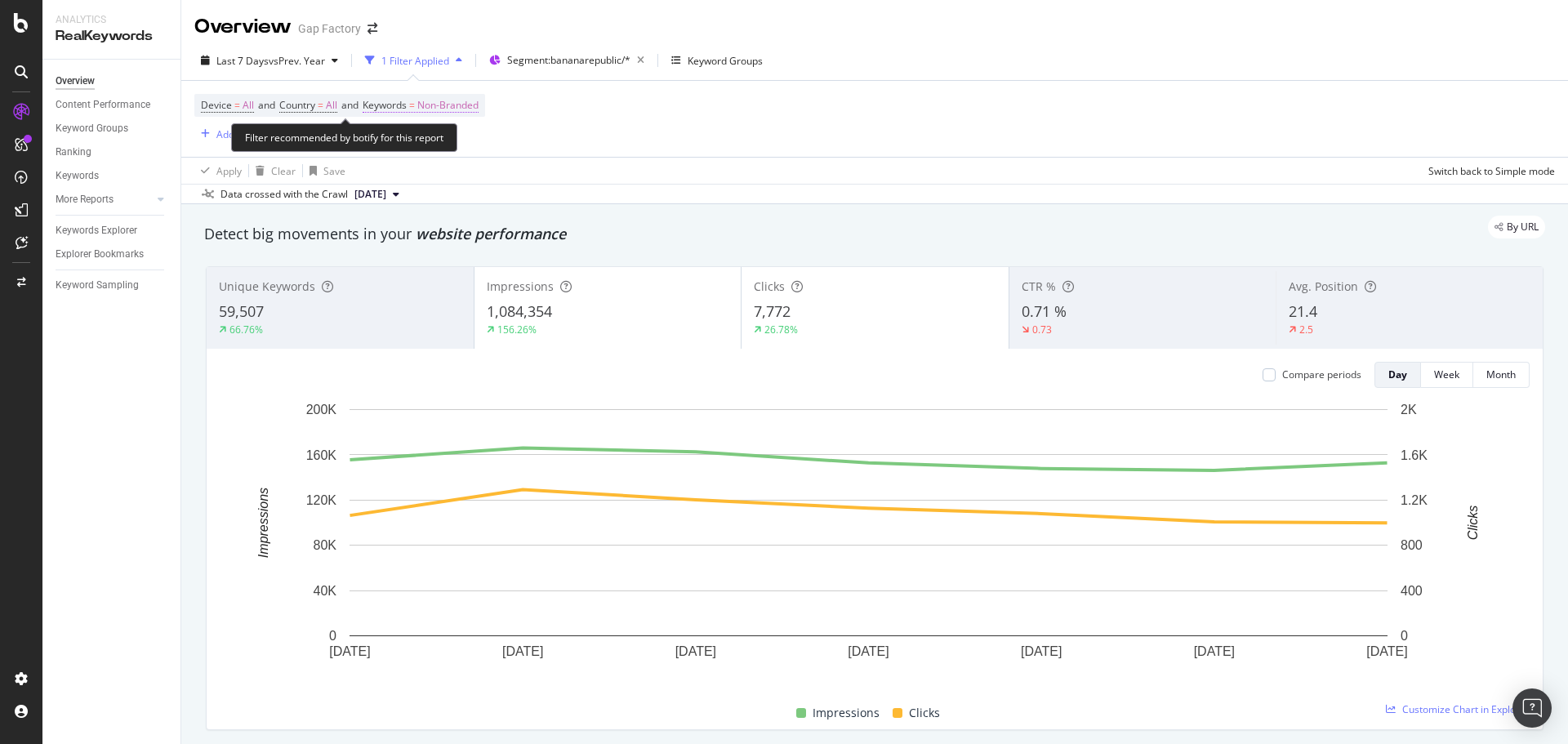
click at [453, 96] on span "Non-Branded" at bounding box center [448, 105] width 61 height 23
click at [452, 146] on span "Non-Branded" at bounding box center [420, 143] width 68 height 14
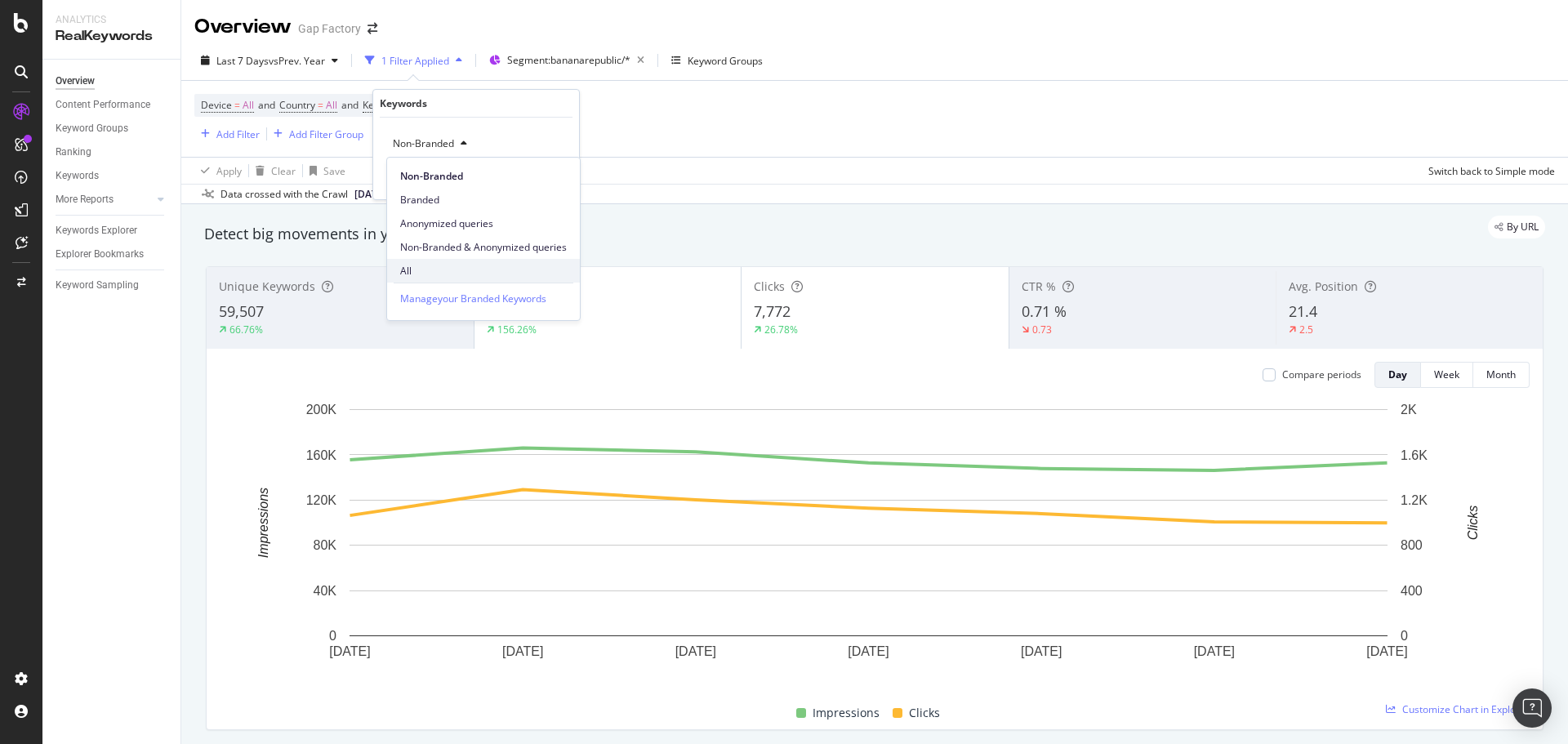
click at [423, 265] on span "All" at bounding box center [483, 271] width 167 height 15
click at [547, 186] on div "Apply" at bounding box center [542, 178] width 48 height 15
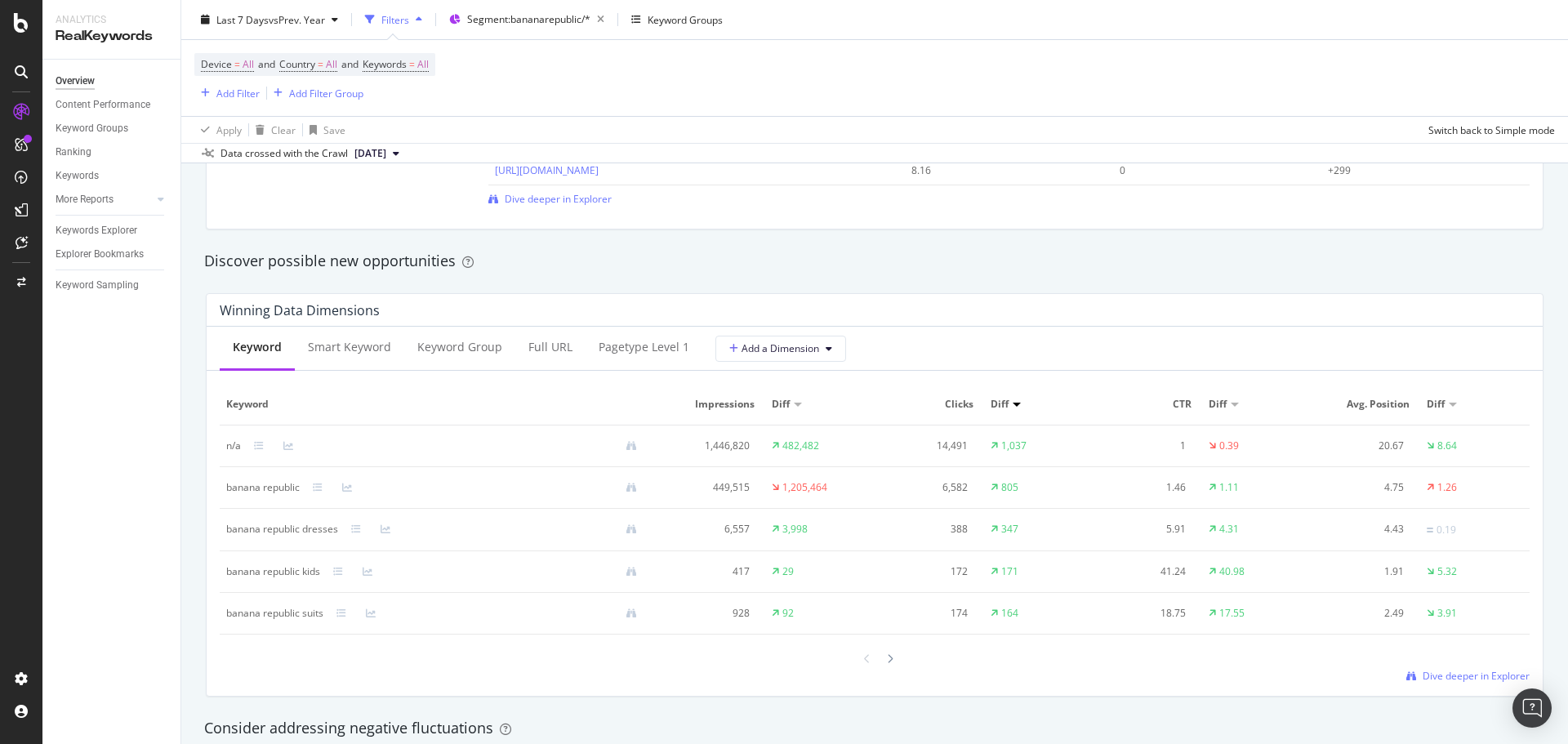
scroll to position [1587, 0]
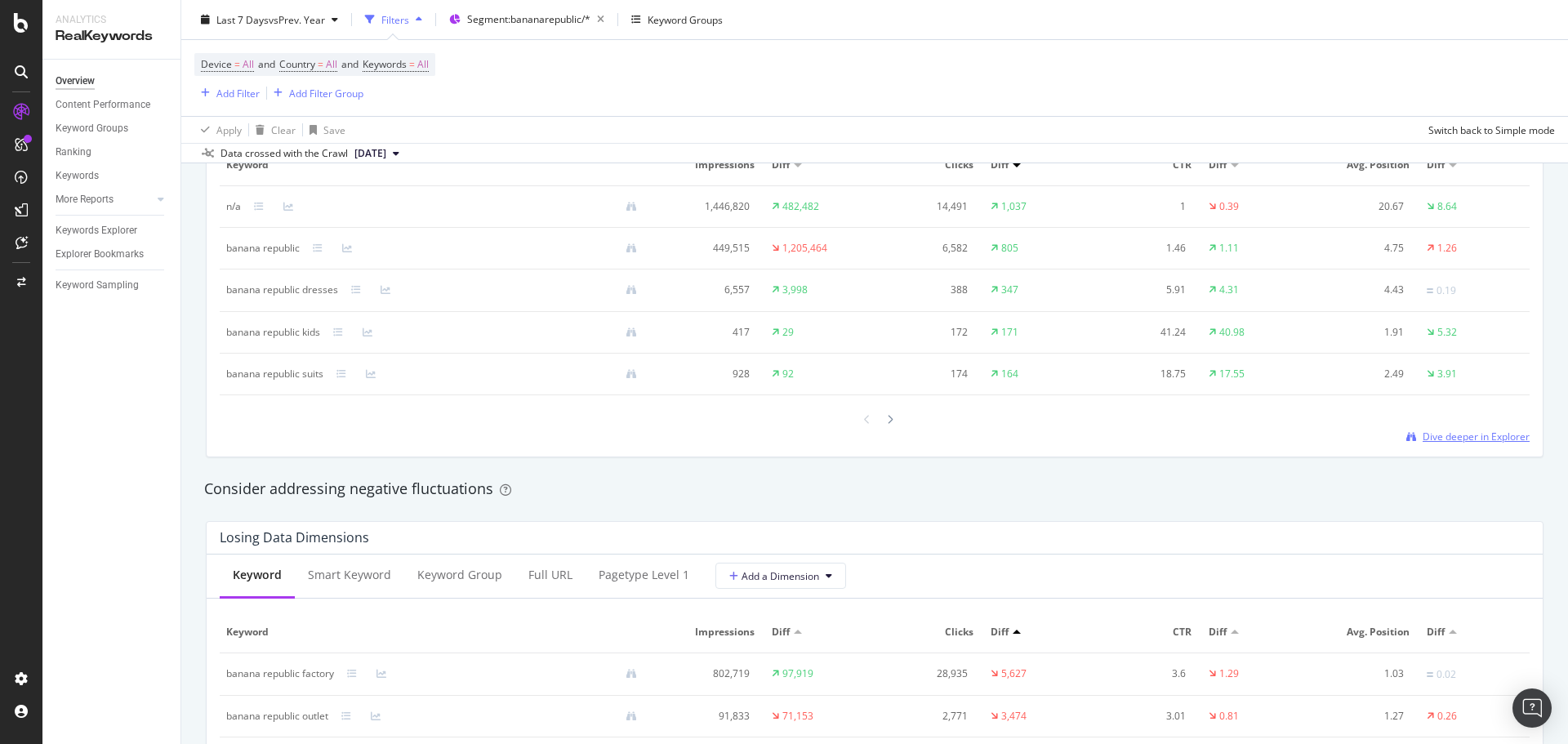
click at [1469, 442] on span "Dive deeper in Explorer" at bounding box center [1476, 436] width 107 height 14
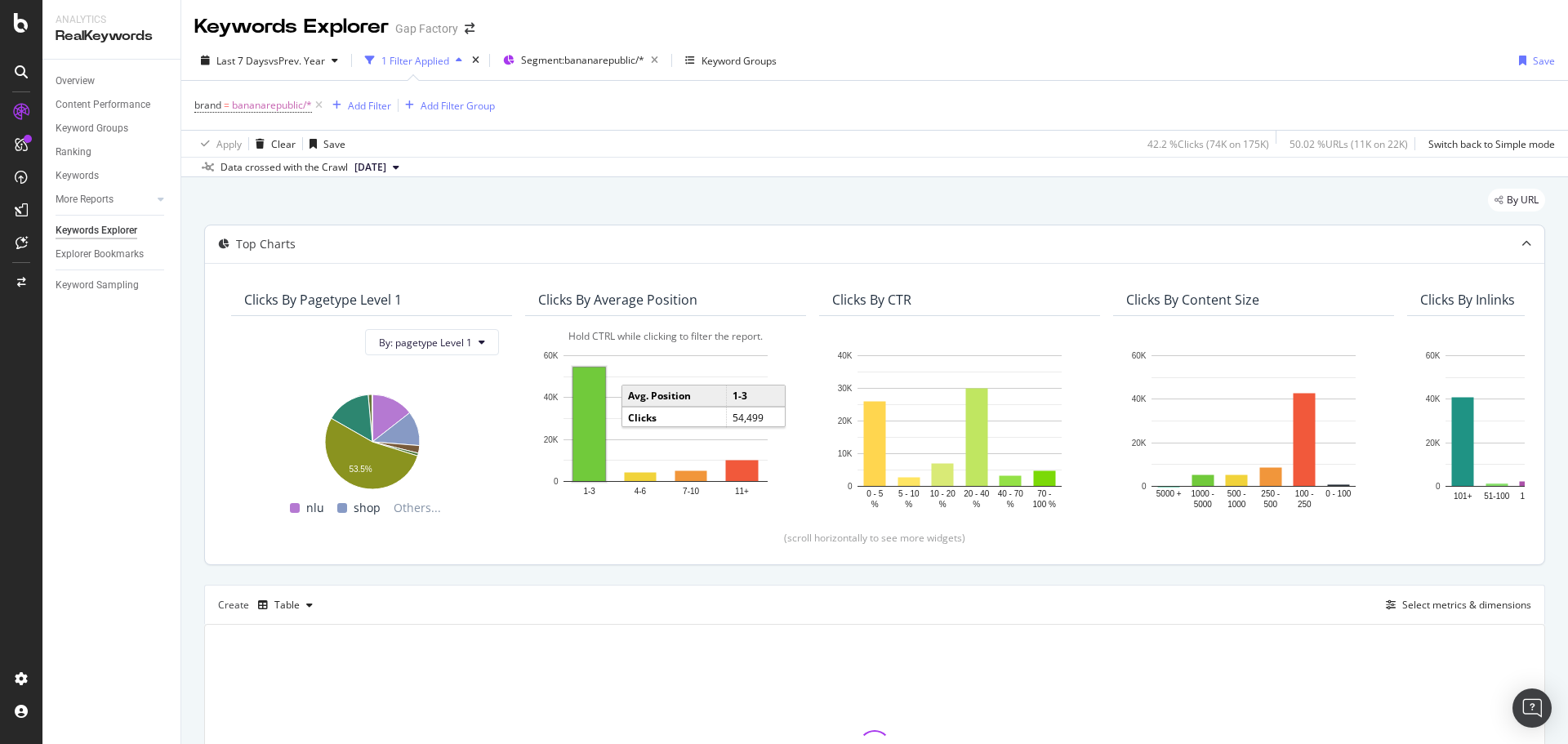
click at [590, 426] on rect "A chart." at bounding box center [589, 424] width 32 height 114
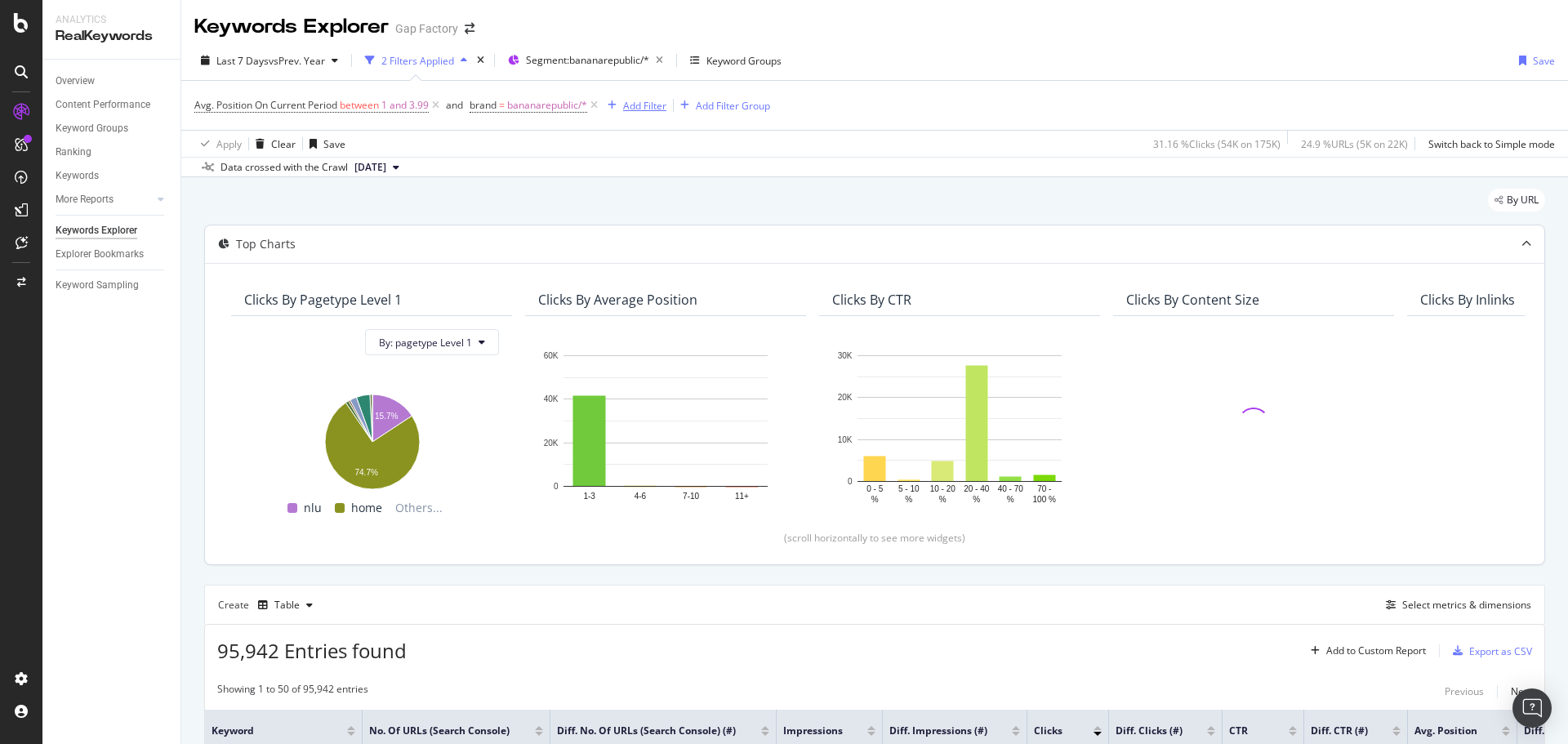
click at [638, 102] on div "Add Filter" at bounding box center [645, 105] width 44 height 14
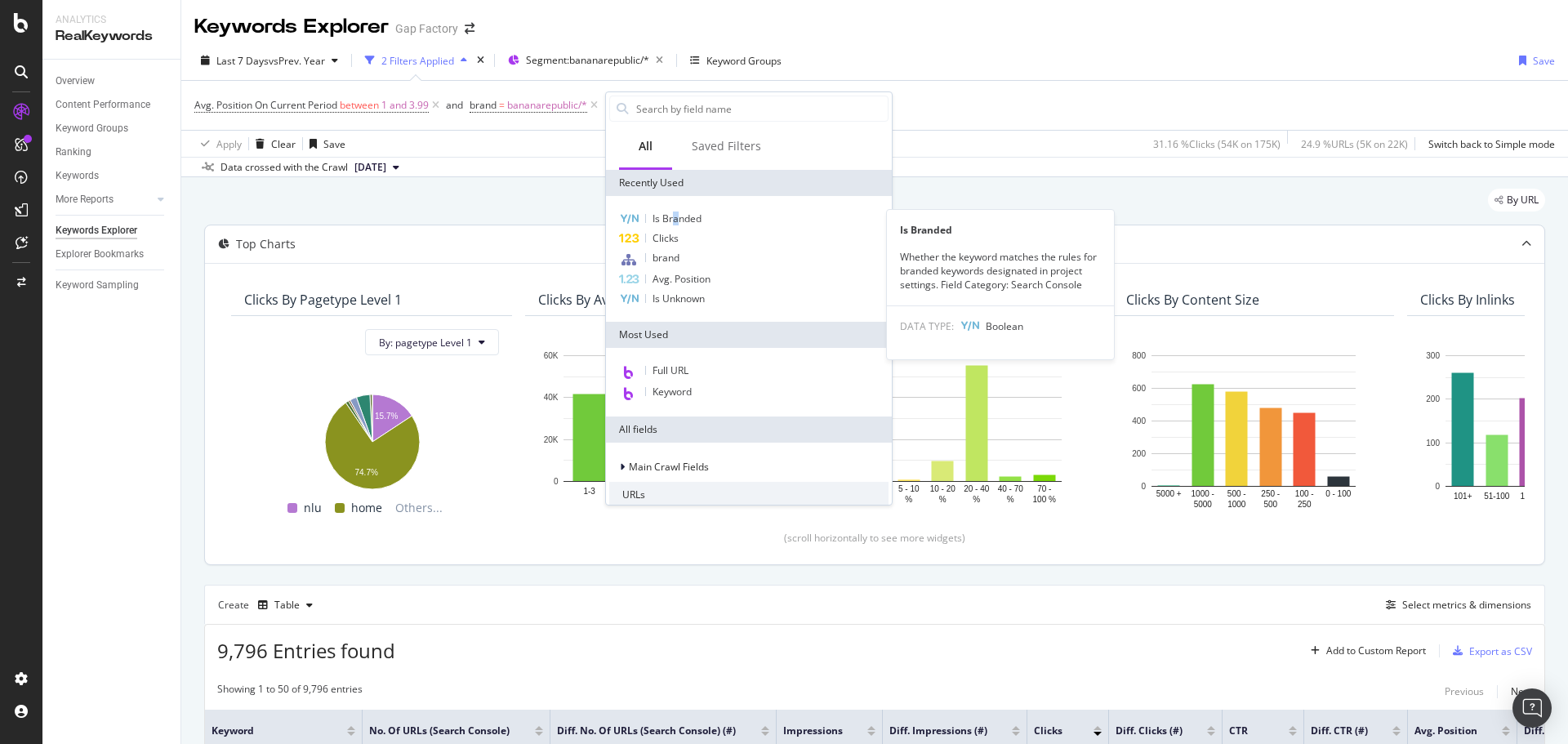
click at [676, 217] on span "Is Branded" at bounding box center [677, 218] width 49 height 14
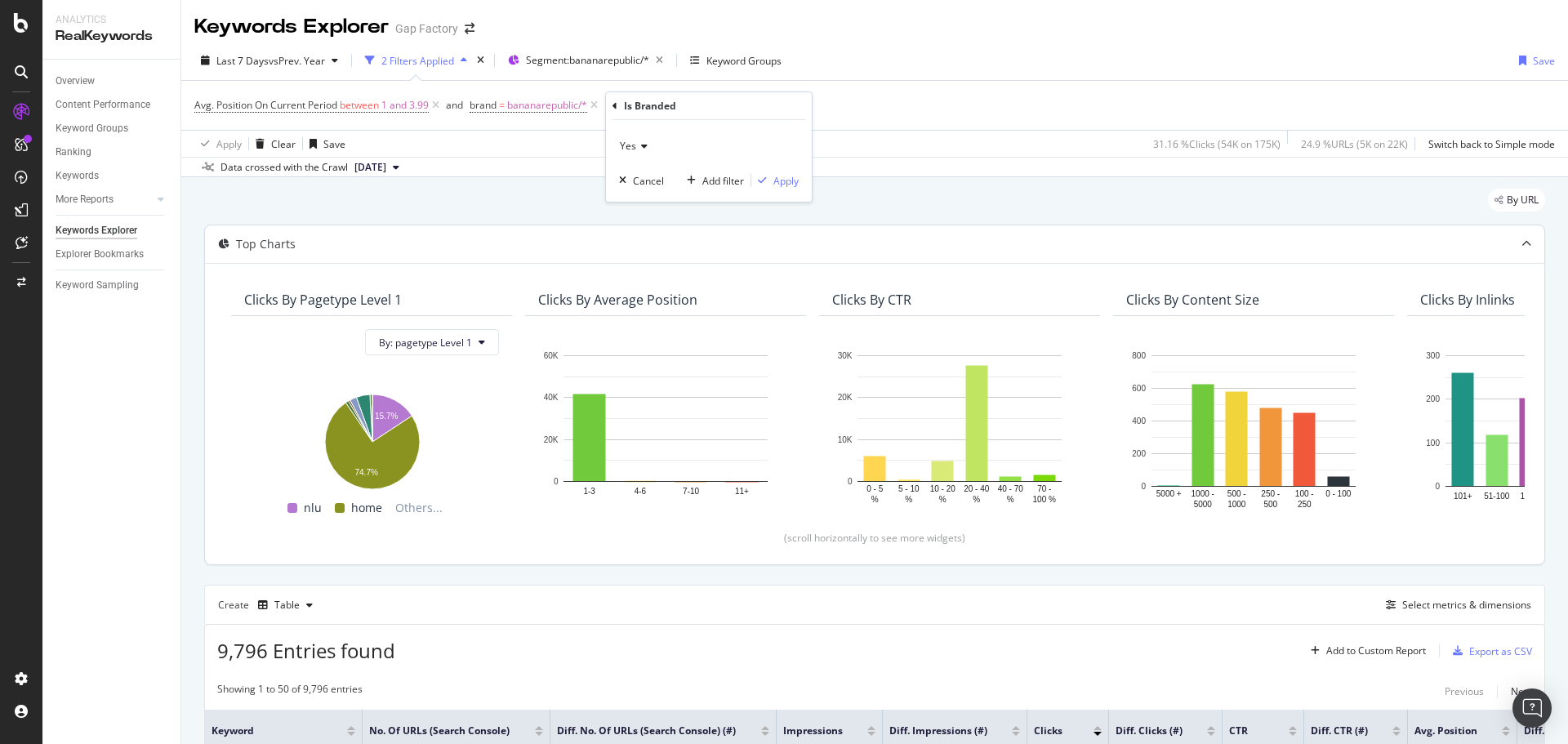
click at [640, 147] on icon at bounding box center [642, 146] width 12 height 10
click at [631, 204] on span "No" at bounding box center [633, 201] width 13 height 14
click at [784, 180] on div "Apply" at bounding box center [786, 181] width 25 height 14
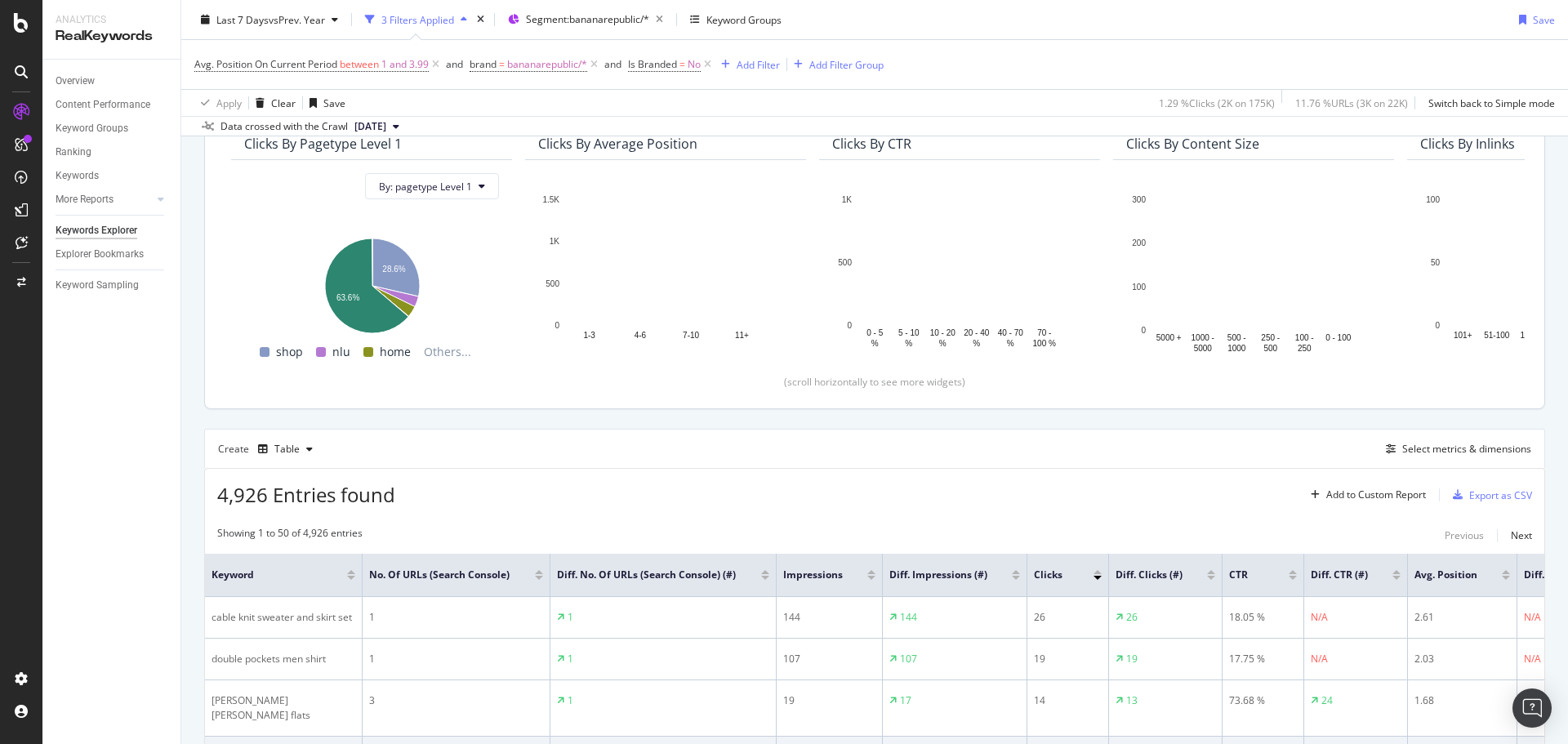
scroll to position [408, 0]
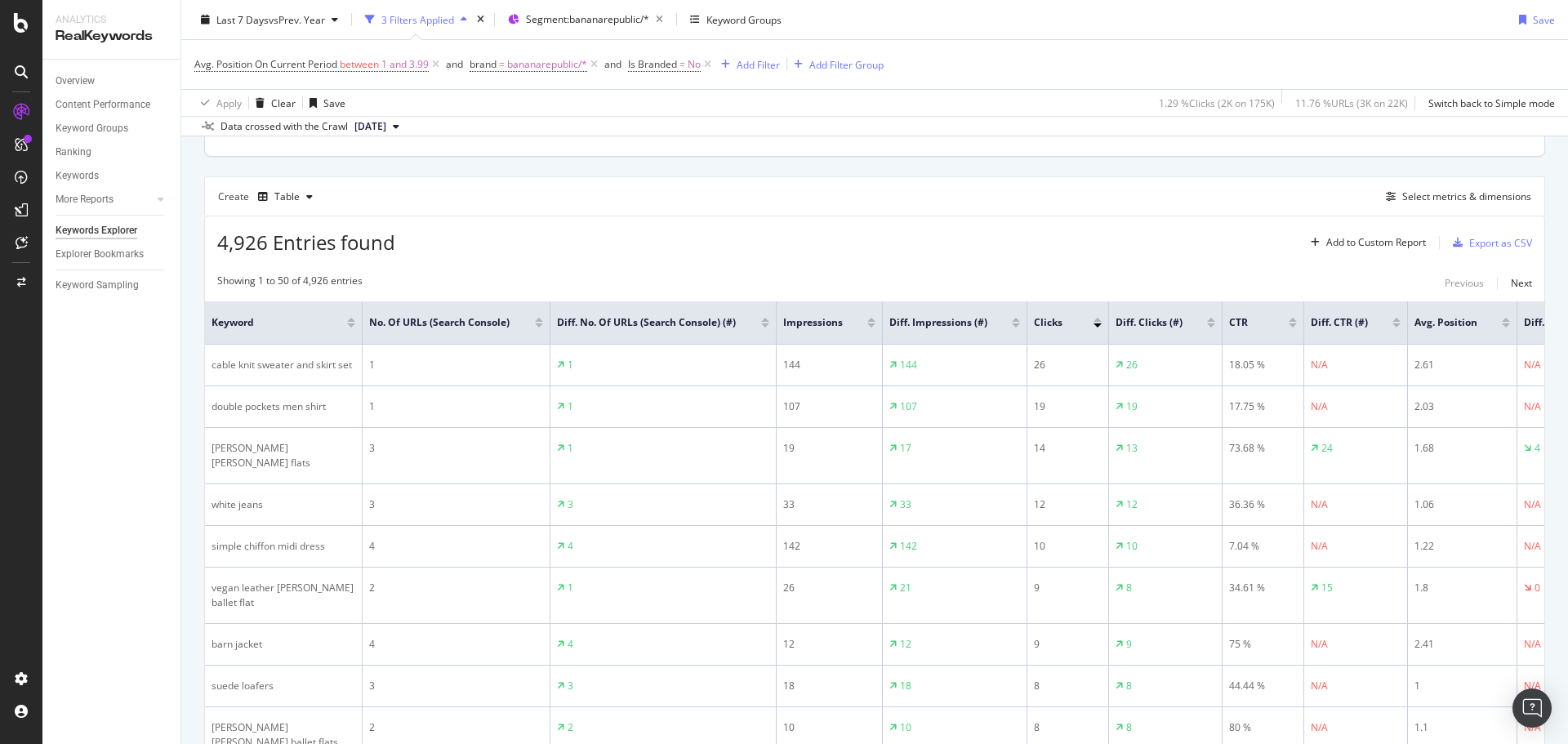
click at [1096, 321] on div at bounding box center [1098, 320] width 8 height 4
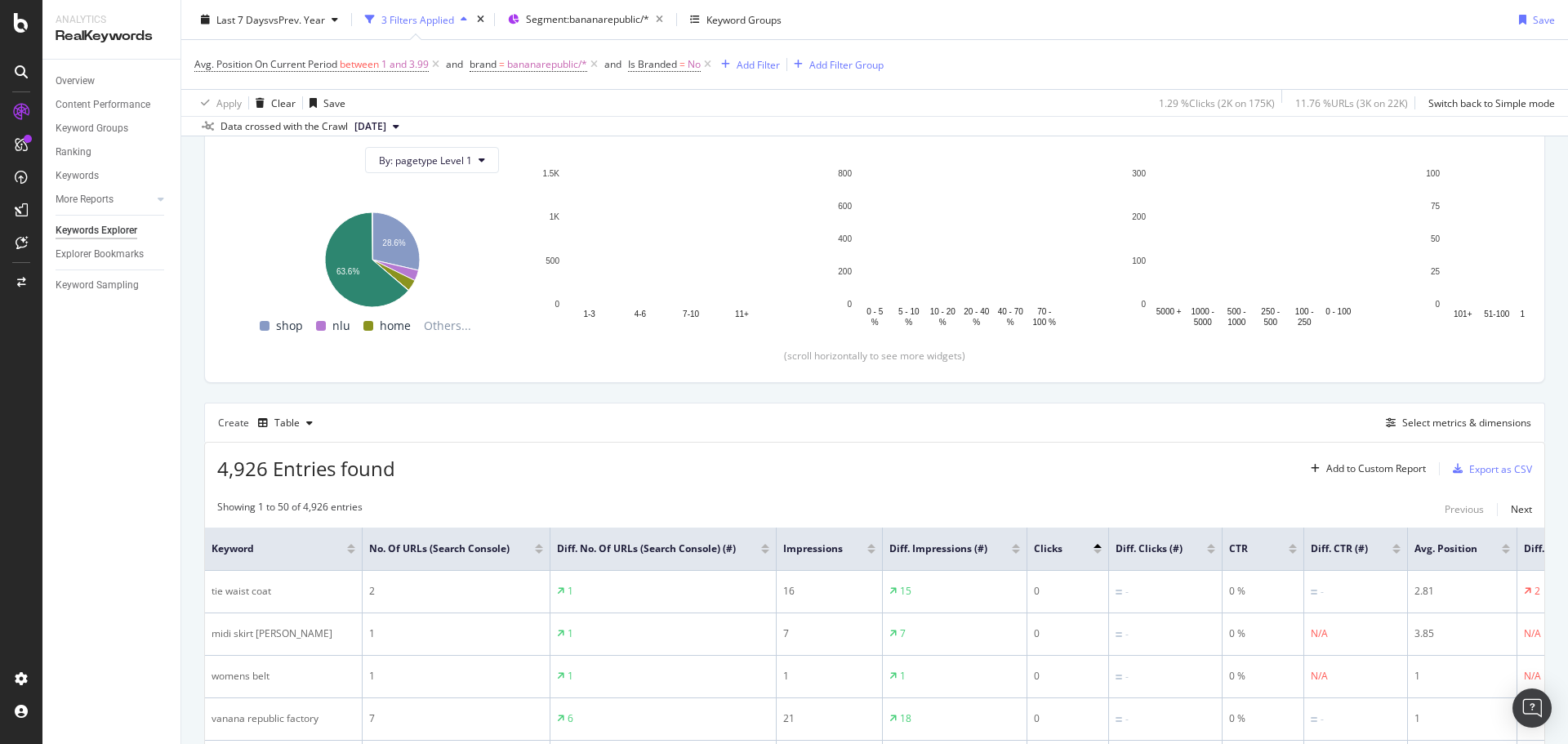
scroll to position [408, 0]
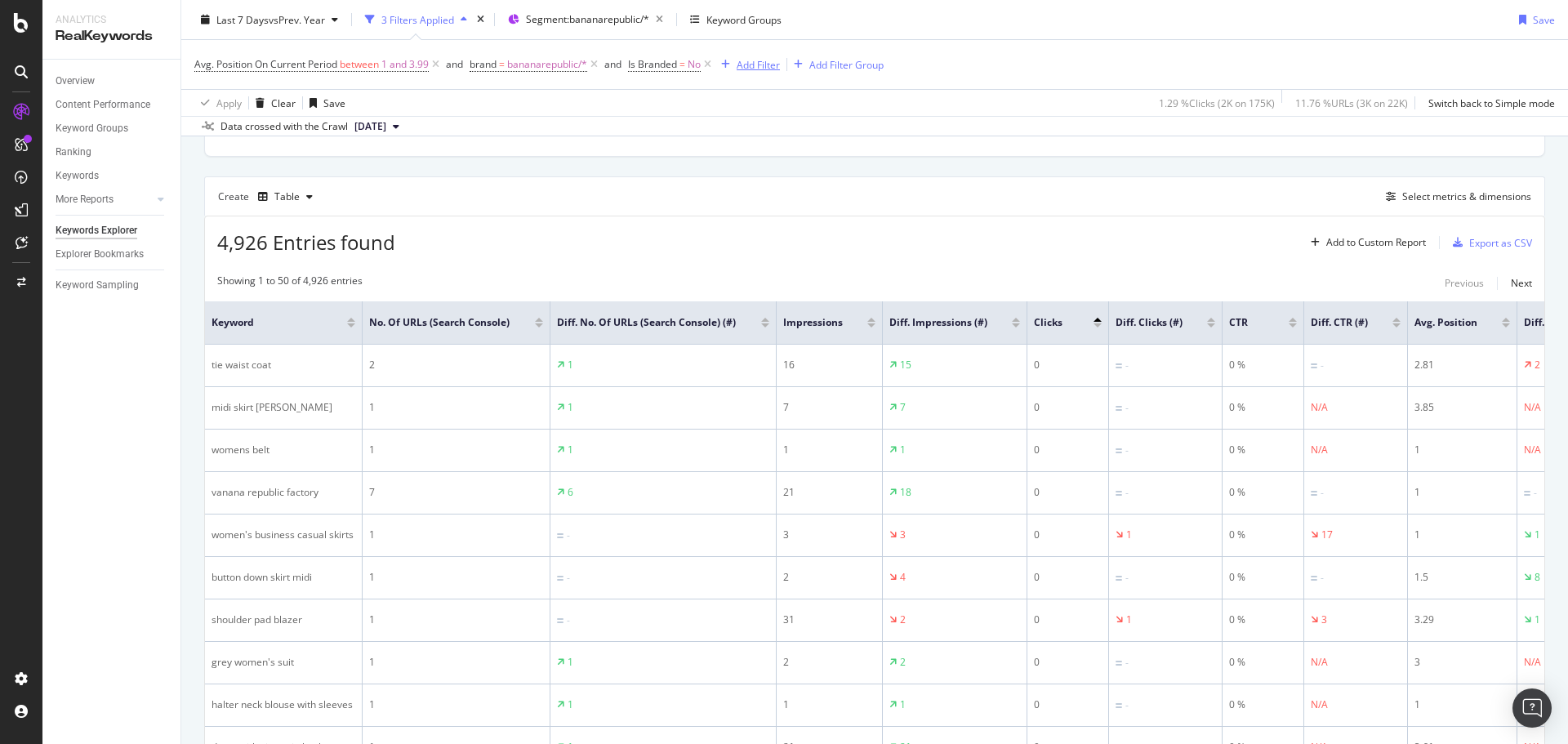
click at [767, 64] on div "Add Filter" at bounding box center [758, 64] width 44 height 14
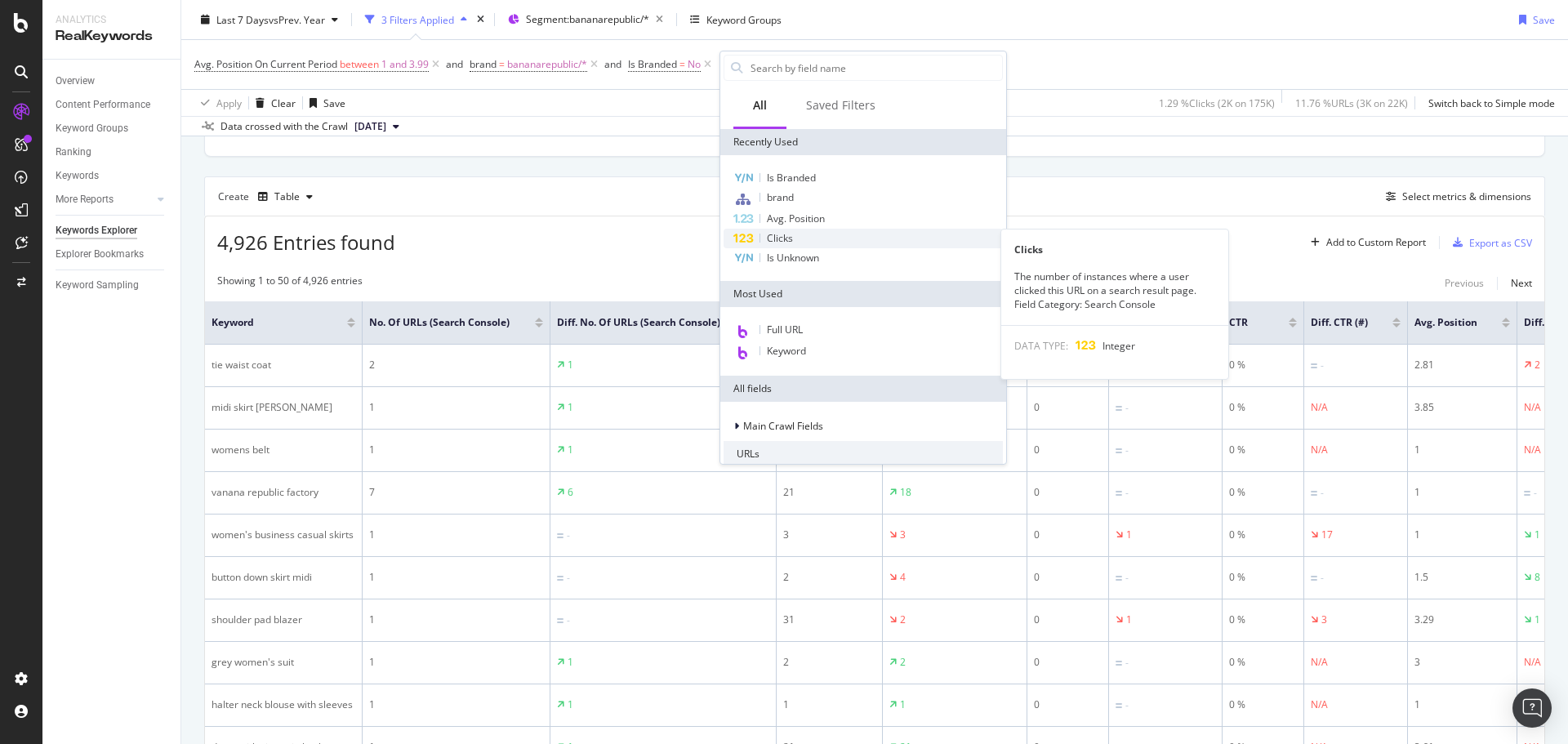
click at [786, 238] on span "Clicks" at bounding box center [779, 238] width 26 height 14
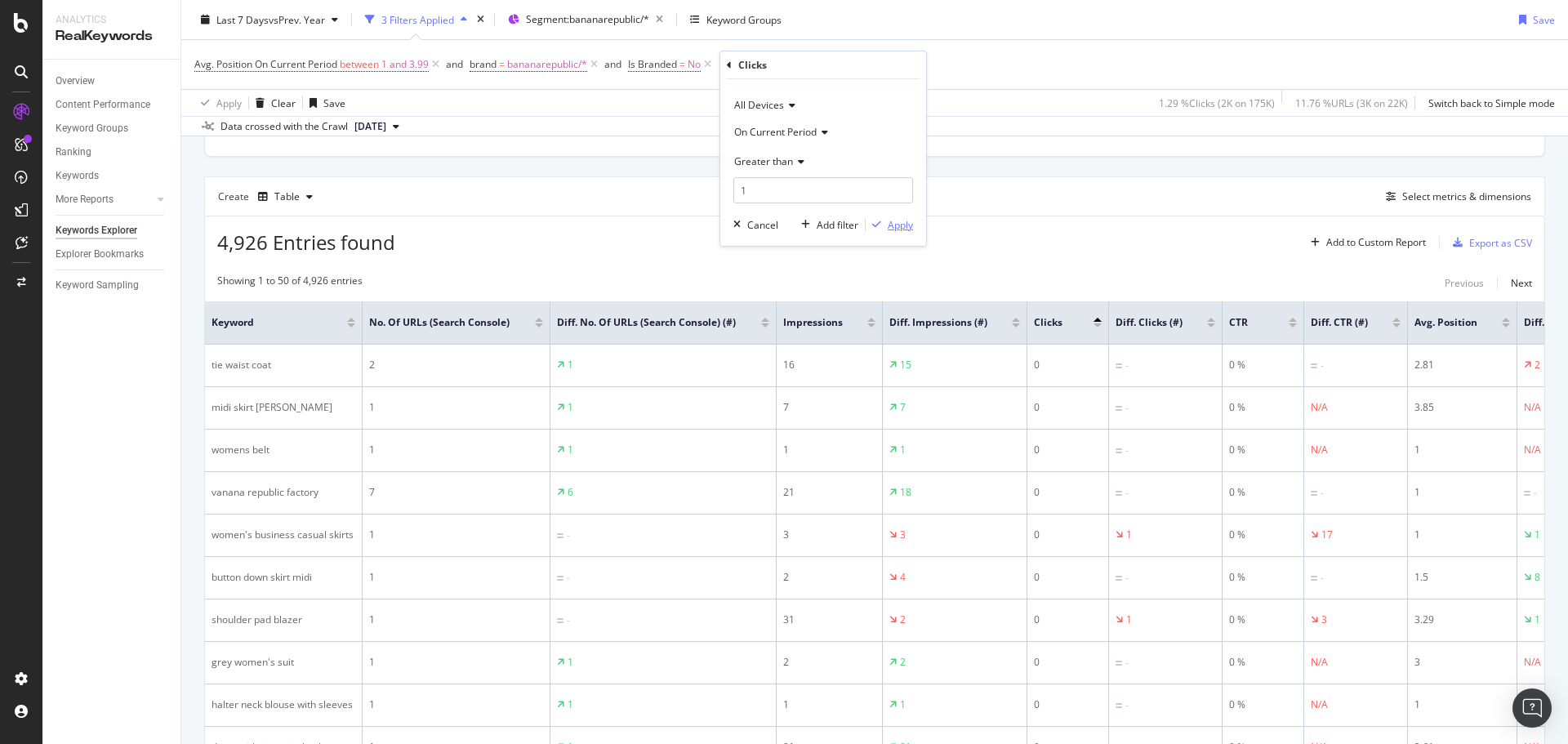
click at [889, 223] on div "Apply" at bounding box center [900, 225] width 25 height 14
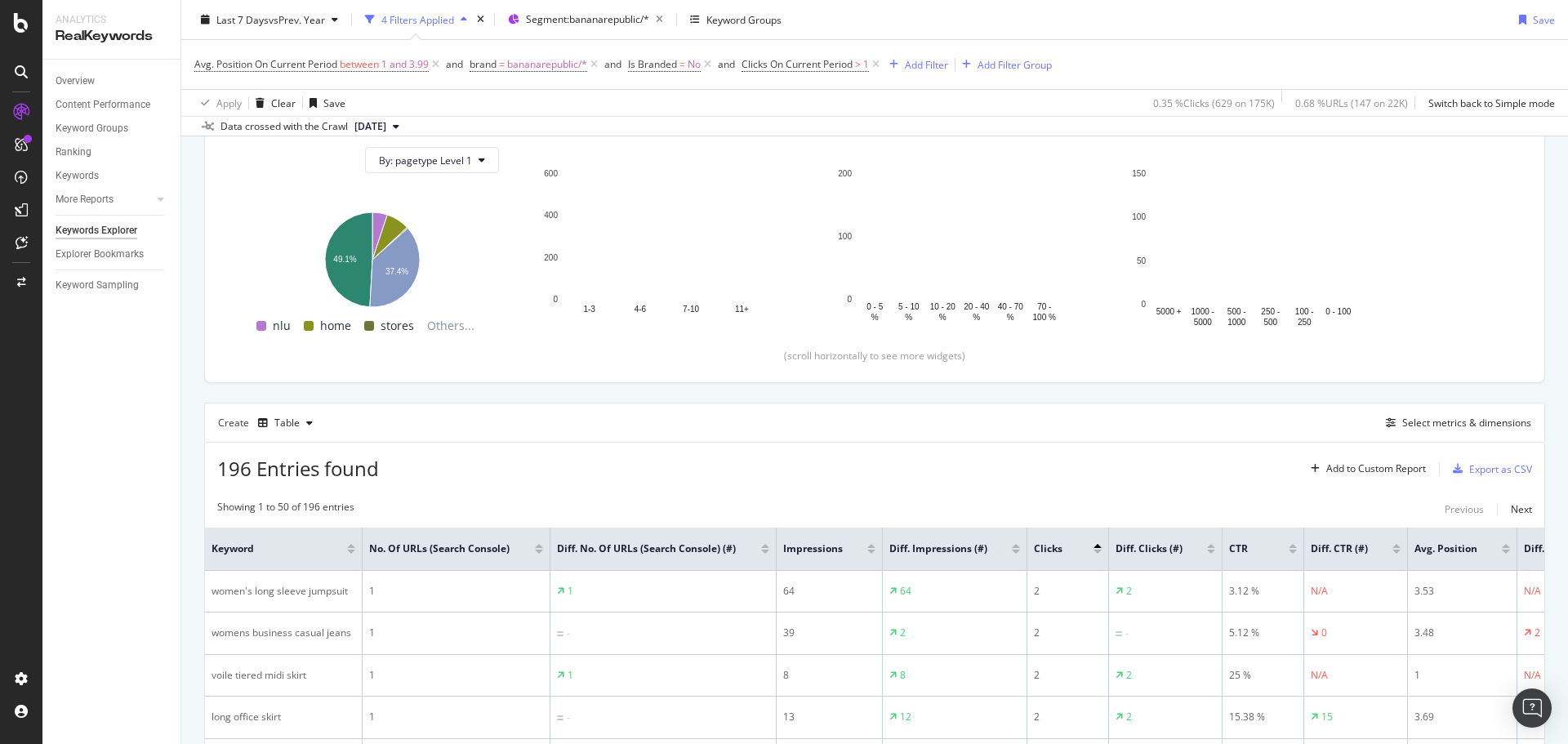
scroll to position [408, 0]
